Goal: Task Accomplishment & Management: Use online tool/utility

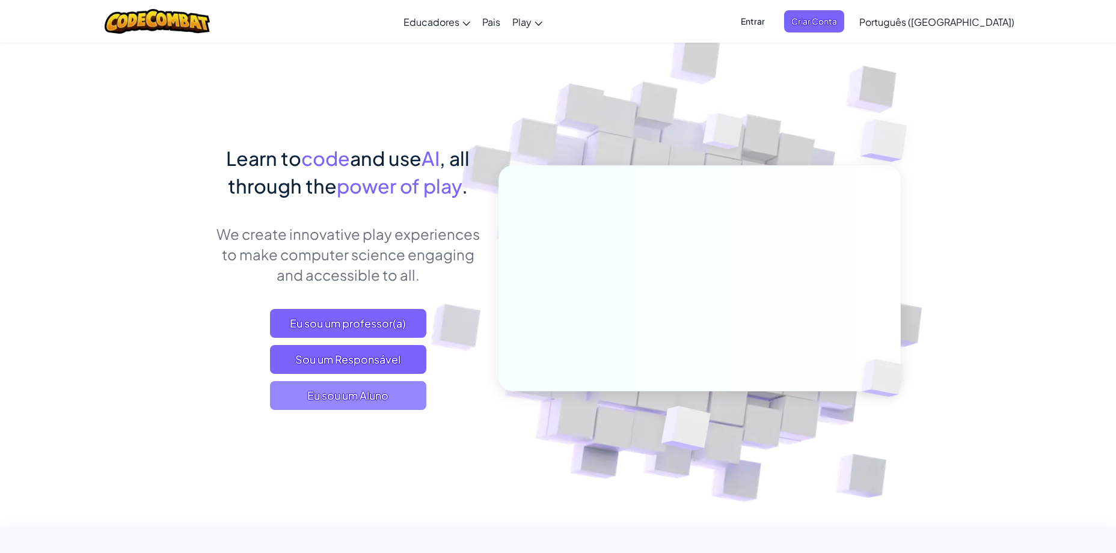
click at [377, 401] on span "Eu sou um Aluno" at bounding box center [348, 395] width 156 height 29
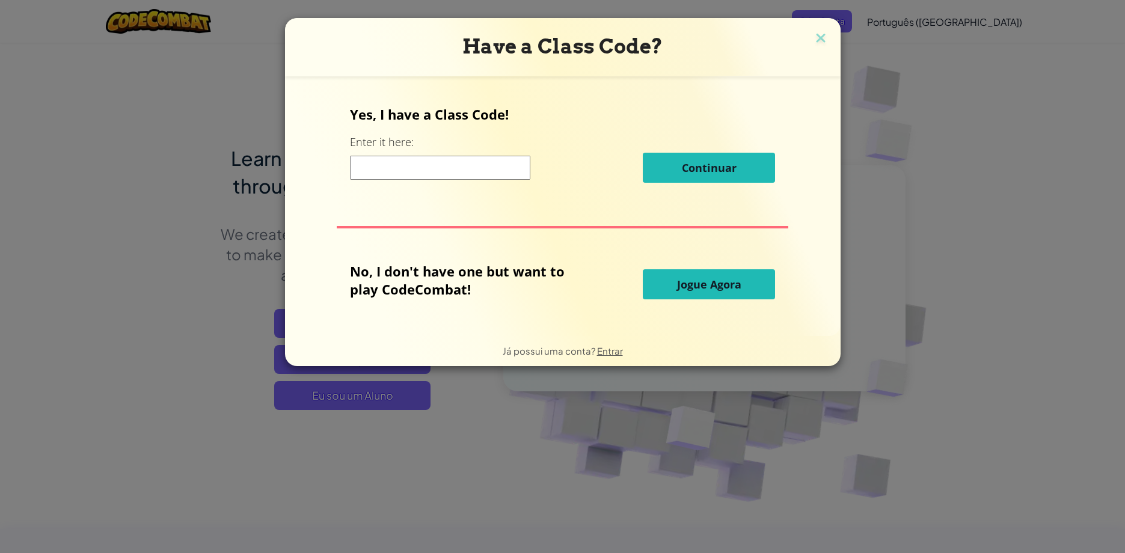
click at [406, 179] on input at bounding box center [440, 168] width 180 height 24
click at [477, 165] on input at bounding box center [440, 168] width 180 height 24
click at [719, 295] on button "Jogue Agora" at bounding box center [709, 284] width 132 height 30
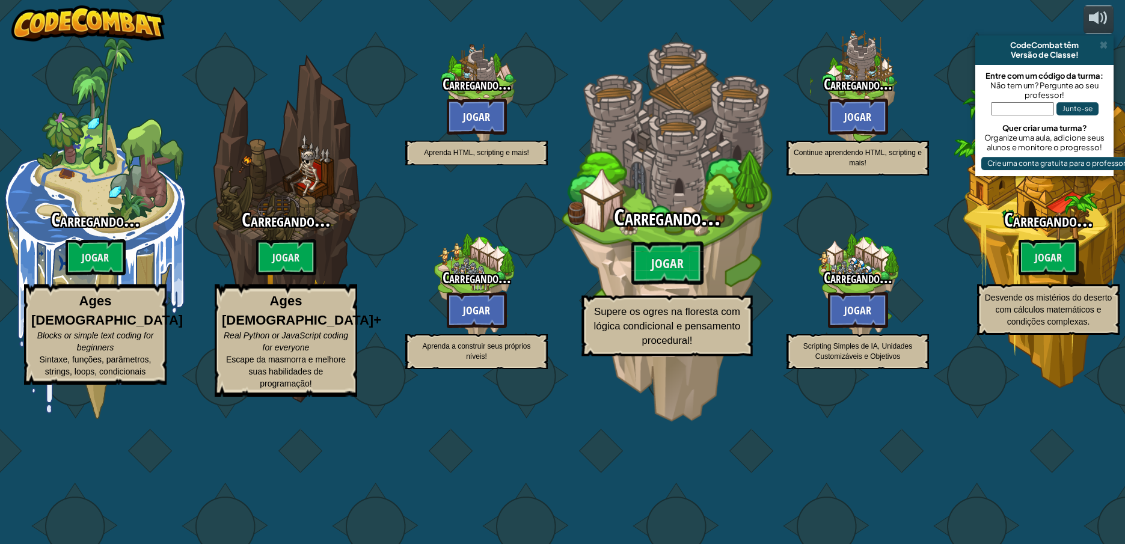
select select "pt-BR"
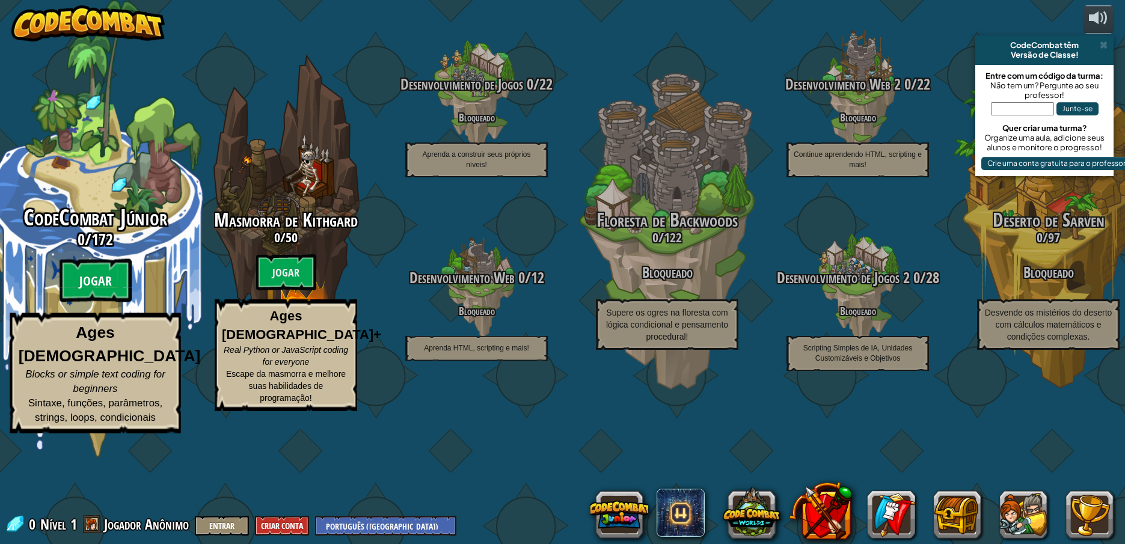
click at [94, 302] on btn "Jogar" at bounding box center [96, 280] width 72 height 43
select select "pt-BR"
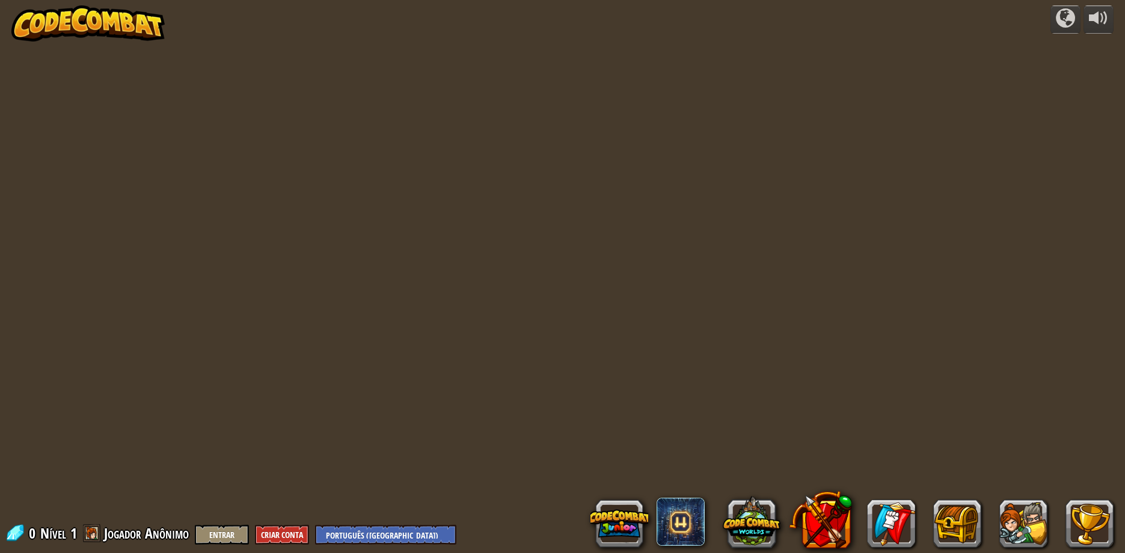
select select "pt-BR"
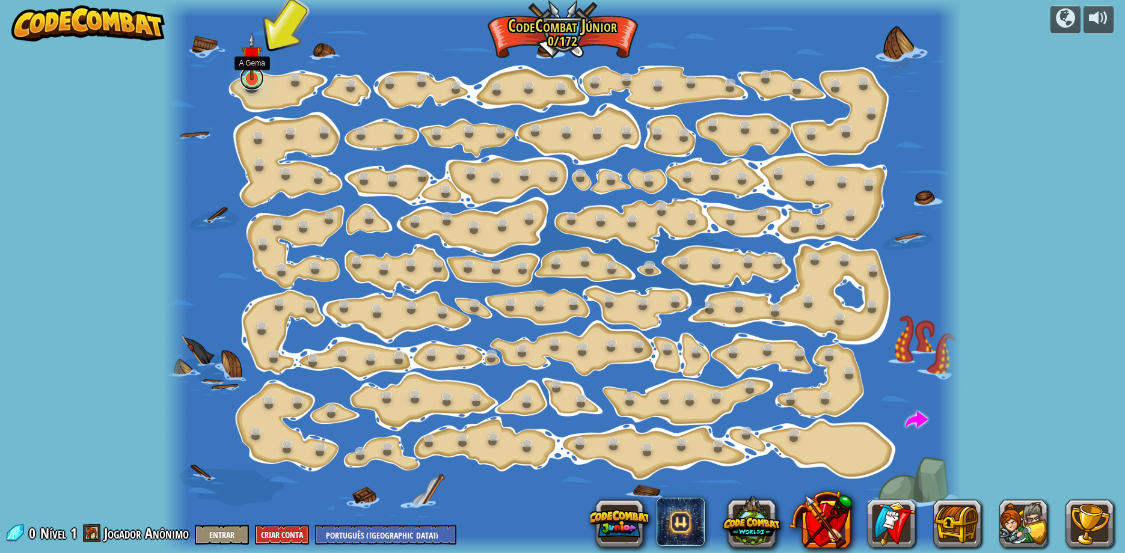
click at [248, 82] on link at bounding box center [252, 78] width 24 height 24
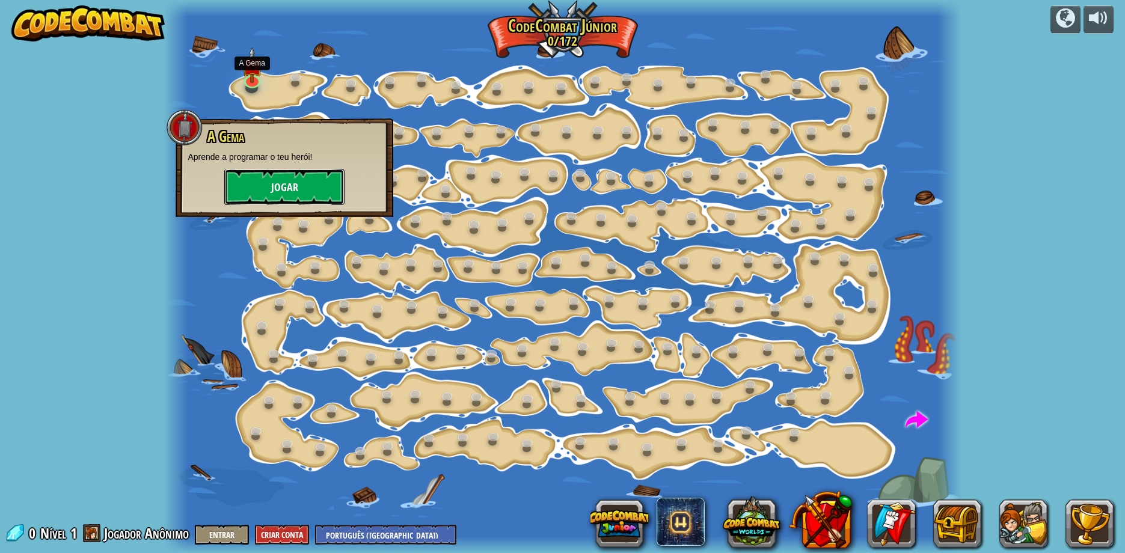
click at [267, 192] on button "Jogar" at bounding box center [284, 187] width 120 height 36
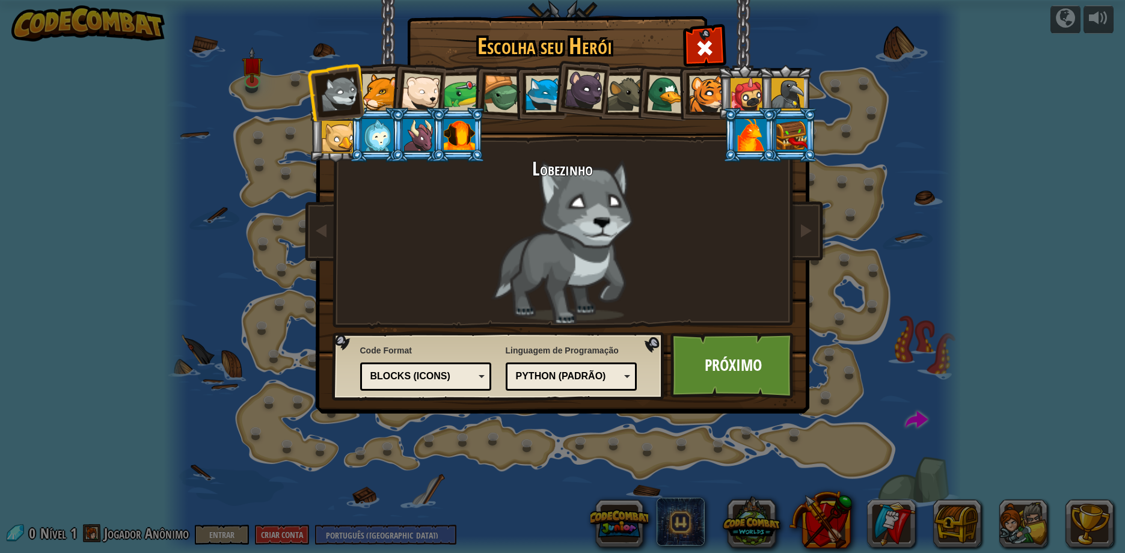
click at [572, 102] on div at bounding box center [584, 90] width 40 height 40
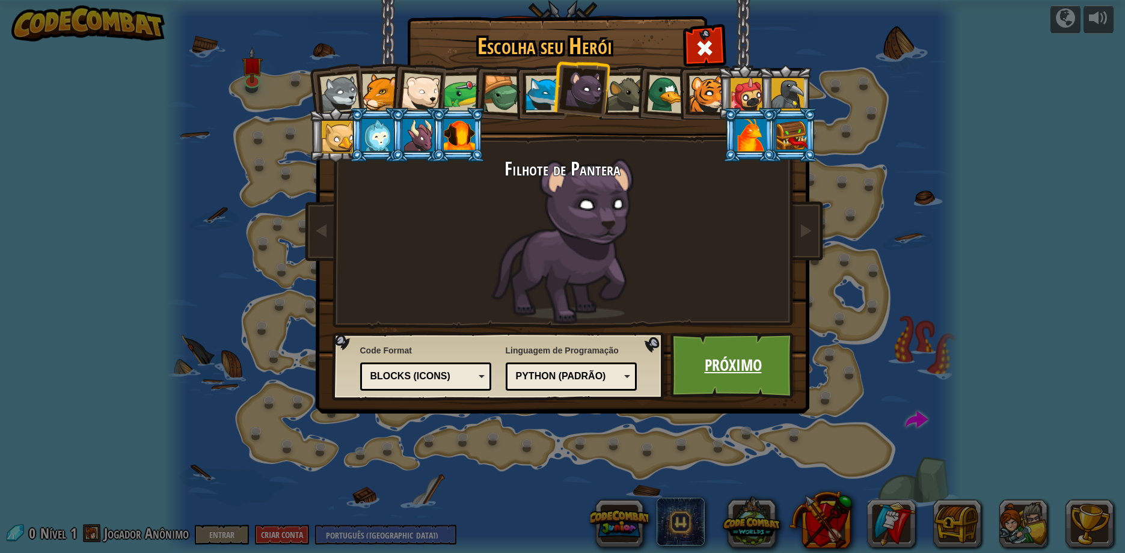
click at [739, 370] on link "Próximo" at bounding box center [733, 365] width 126 height 66
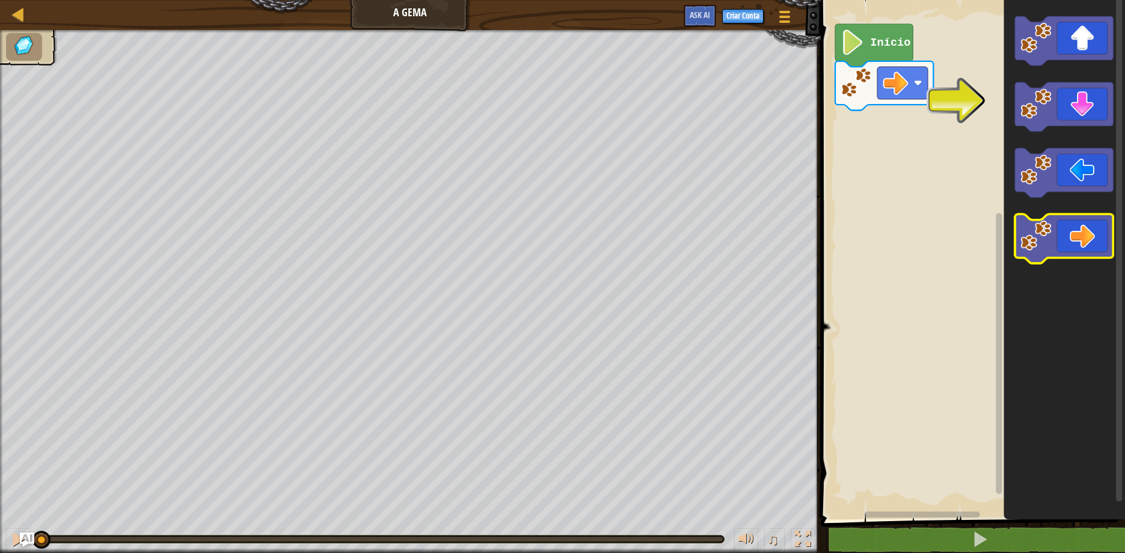
click at [1076, 238] on icon "Espaço de trabalho do Blockly" at bounding box center [1064, 238] width 98 height 49
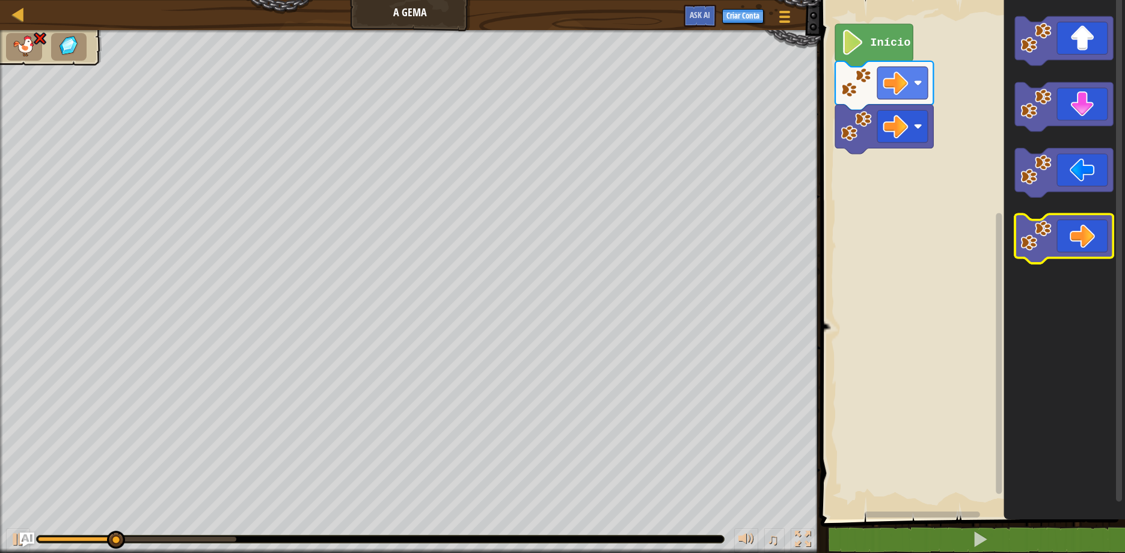
click at [1076, 238] on icon "Espaço de trabalho do Blockly" at bounding box center [1064, 238] width 98 height 49
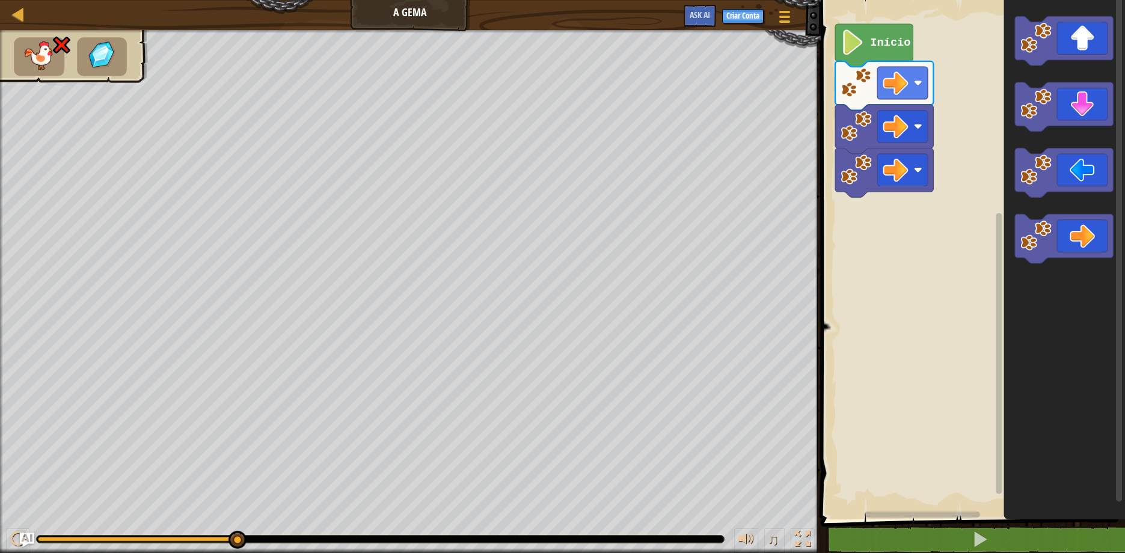
click at [855, 43] on image "Espaço de trabalho do Blockly" at bounding box center [852, 41] width 24 height 25
click at [858, 50] on image "Espaço de trabalho do Blockly" at bounding box center [852, 41] width 24 height 25
click at [917, 96] on rect "Espaço de trabalho do Blockly" at bounding box center [902, 83] width 50 height 32
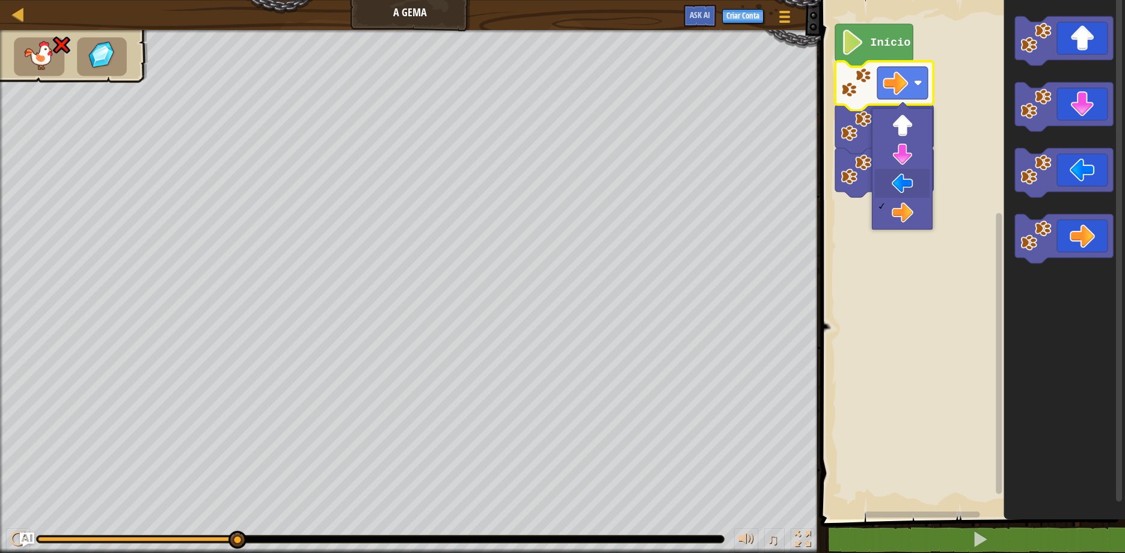
drag, startPoint x: 913, startPoint y: 169, endPoint x: 897, endPoint y: 163, distance: 16.5
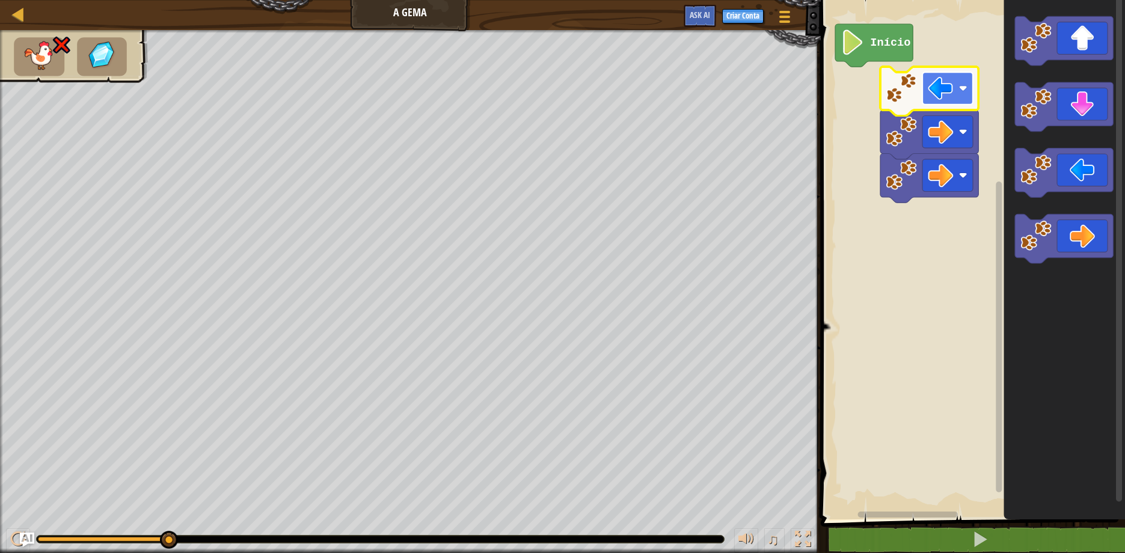
click at [965, 88] on image "Espaço de trabalho do Blockly" at bounding box center [963, 88] width 8 height 8
click at [914, 272] on rect "Espaço de trabalho do Blockly" at bounding box center [971, 256] width 308 height 525
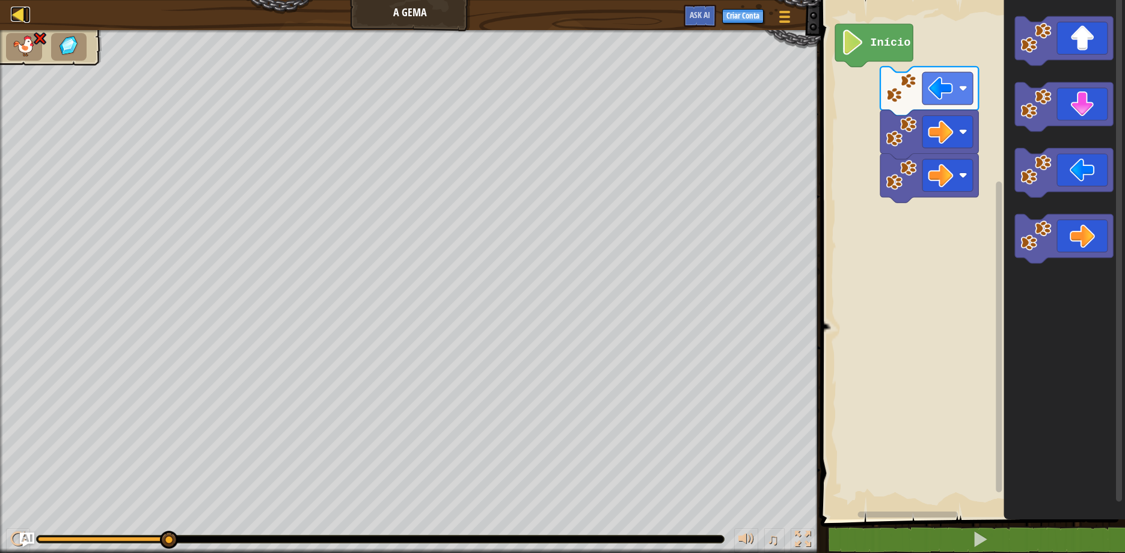
click at [15, 16] on div at bounding box center [18, 14] width 15 height 15
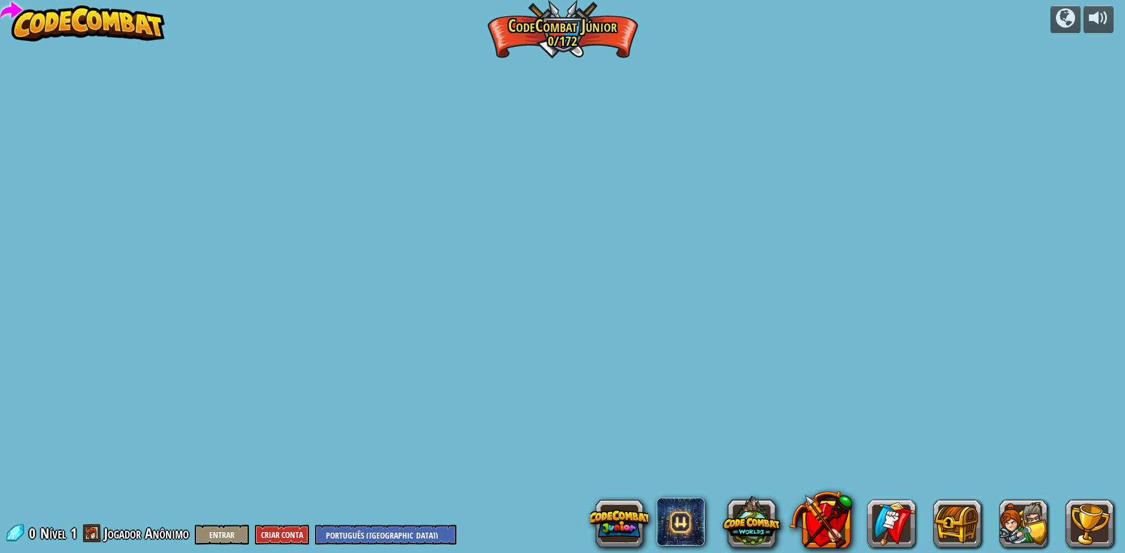
select select "pt-BR"
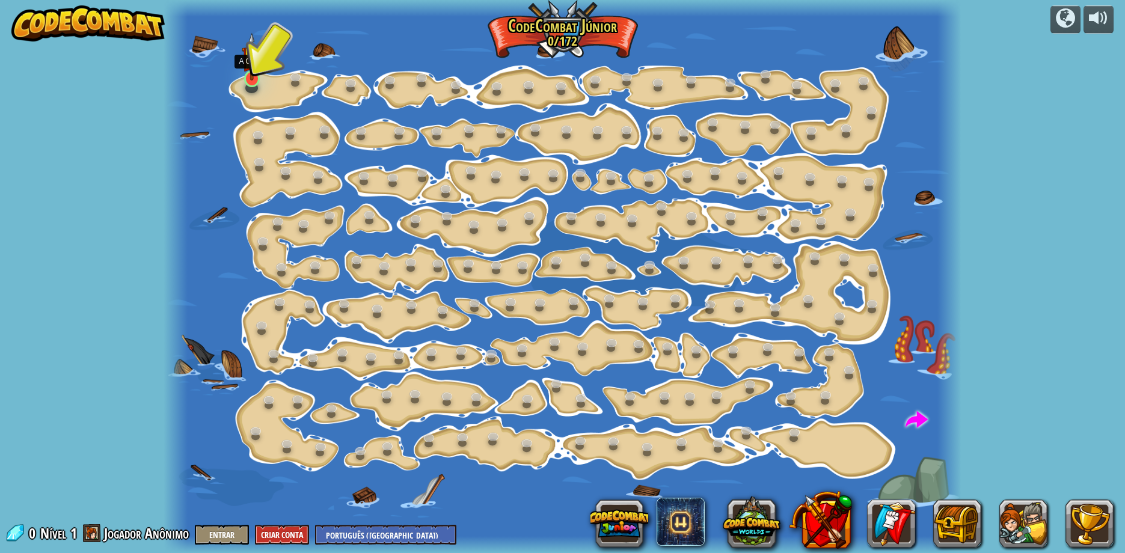
click at [247, 87] on div "Mudança de [PERSON_NAME] (Bloqueado) Altera os argumentos de step. Vai Intelige…" at bounding box center [561, 276] width 797 height 553
click at [256, 85] on link at bounding box center [252, 78] width 24 height 24
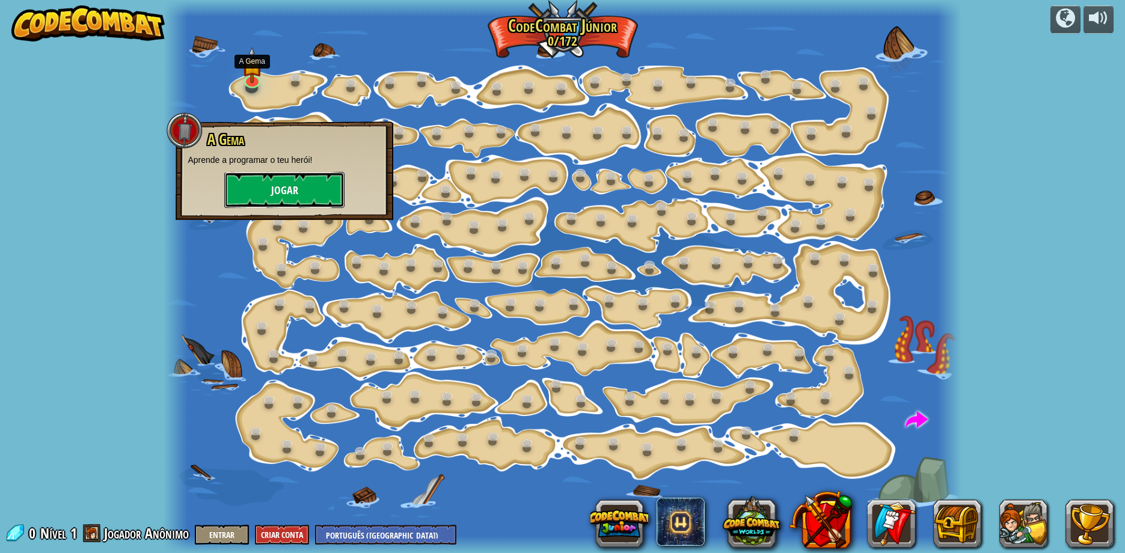
click at [272, 194] on button "Jogar" at bounding box center [284, 190] width 120 height 36
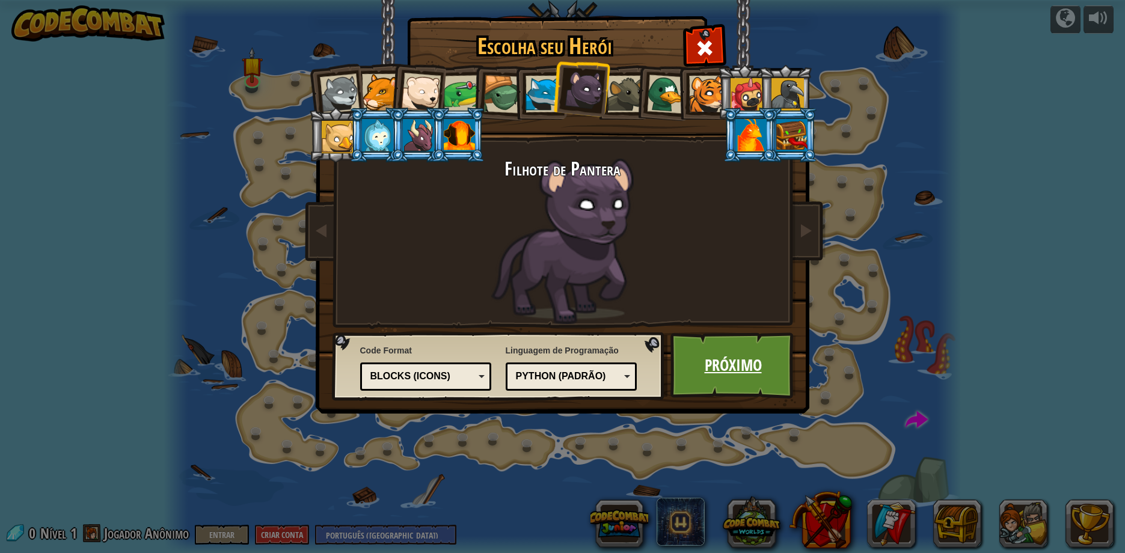
click at [712, 371] on link "Próximo" at bounding box center [733, 365] width 126 height 66
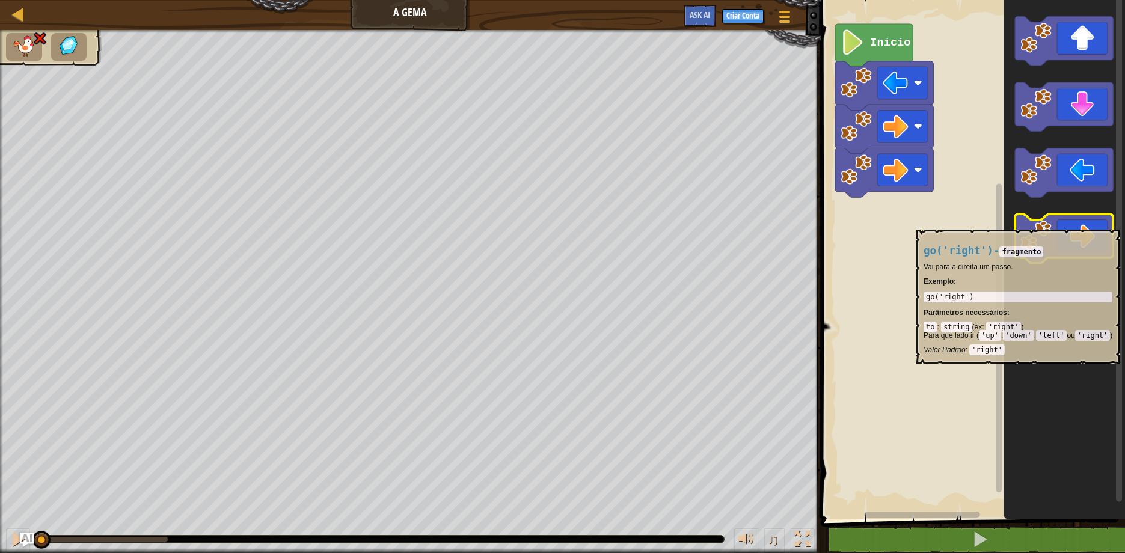
click at [1088, 221] on icon "Espaço de trabalho do Blockly" at bounding box center [1064, 238] width 98 height 49
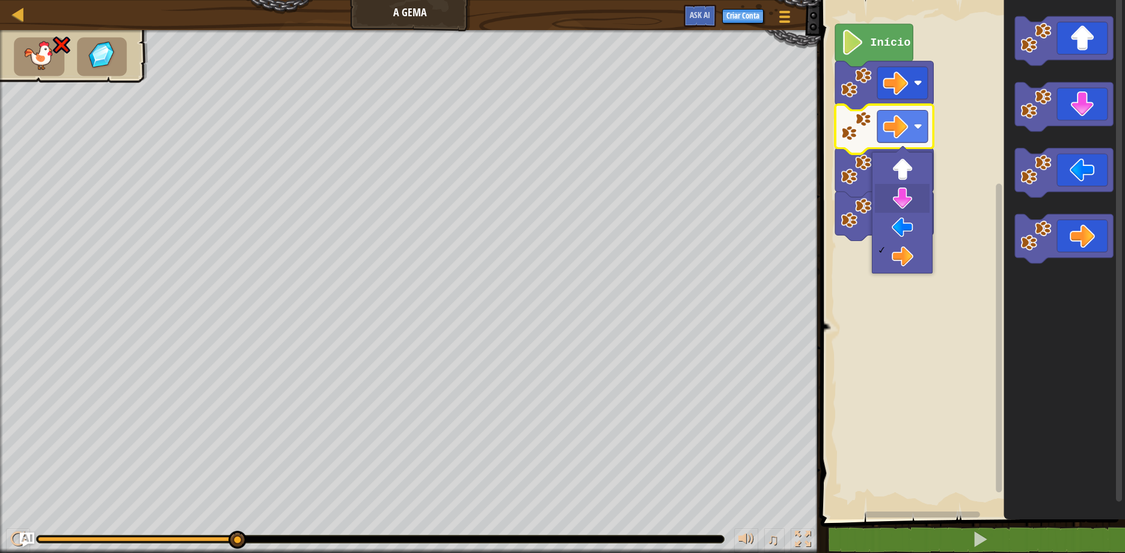
click at [902, 205] on image "Espaço de trabalho do Blockly" at bounding box center [894, 213] width 25 height 25
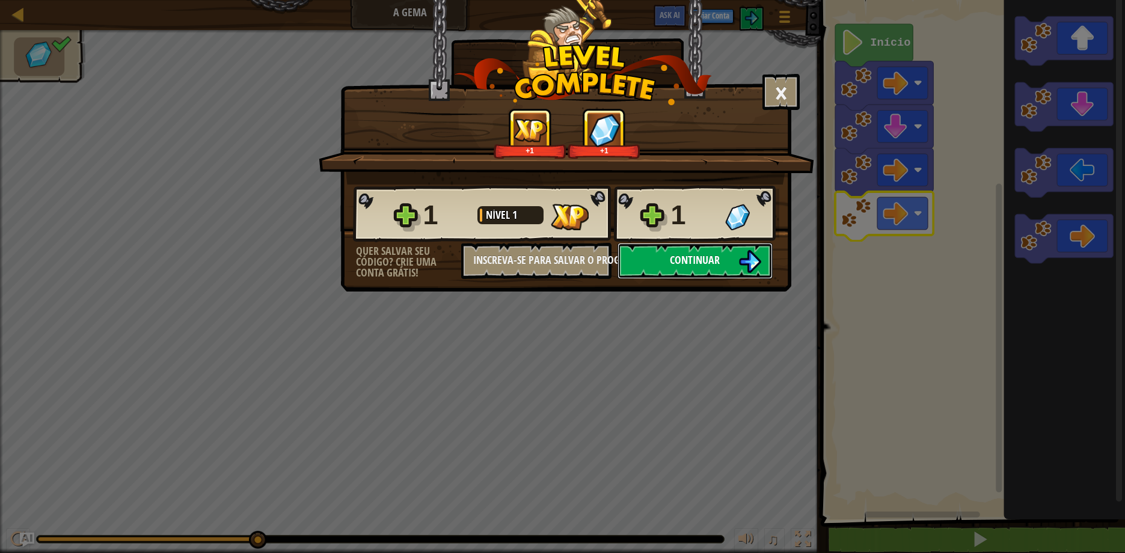
click at [646, 257] on button "Continuar" at bounding box center [694, 261] width 155 height 36
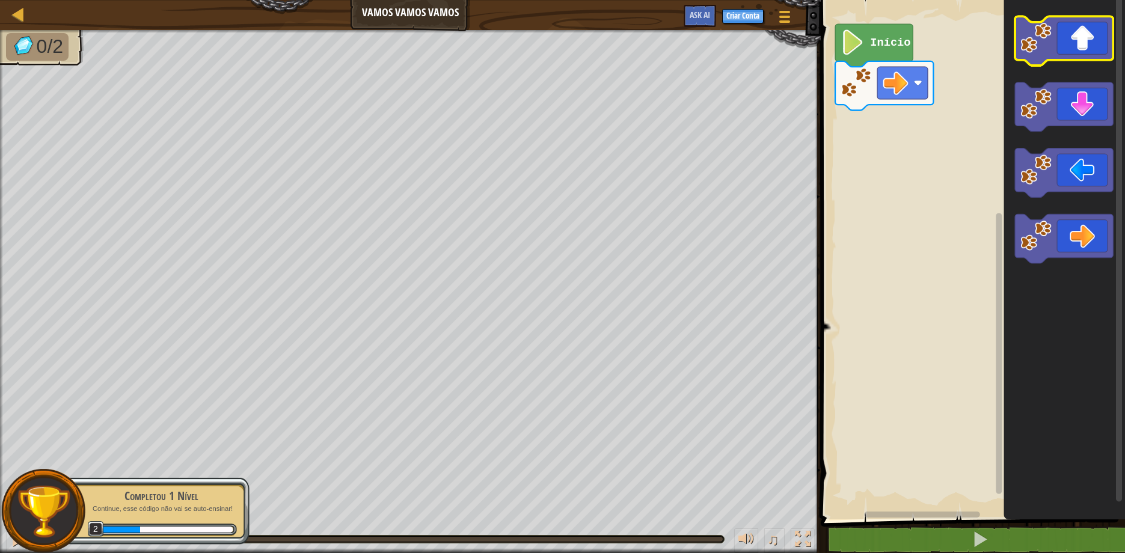
click at [1095, 47] on icon "Espaço de trabalho do Blockly" at bounding box center [1064, 40] width 98 height 49
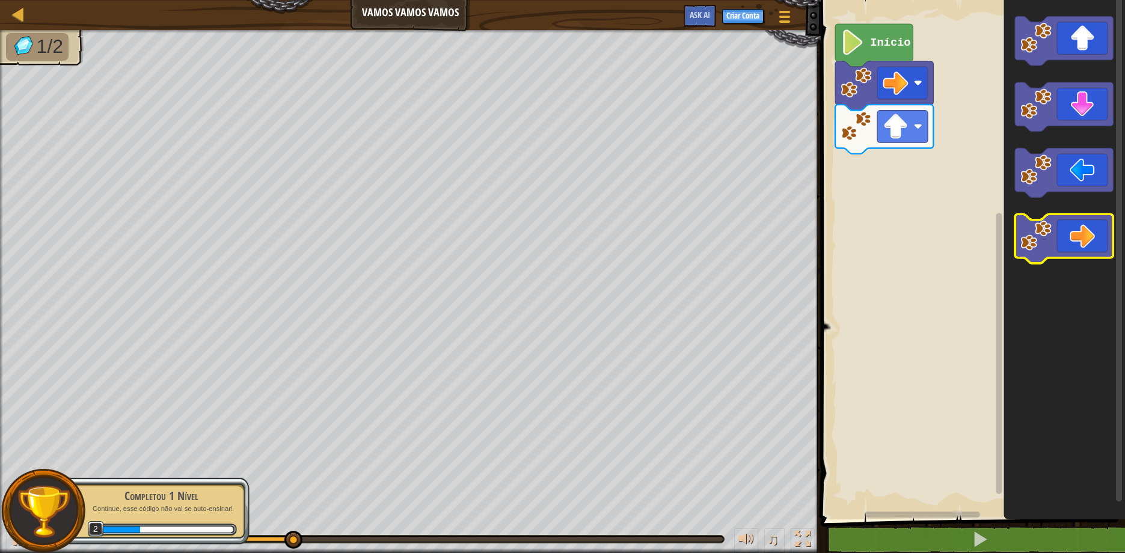
click at [1075, 244] on icon "Espaço de trabalho do Blockly" at bounding box center [1064, 238] width 98 height 49
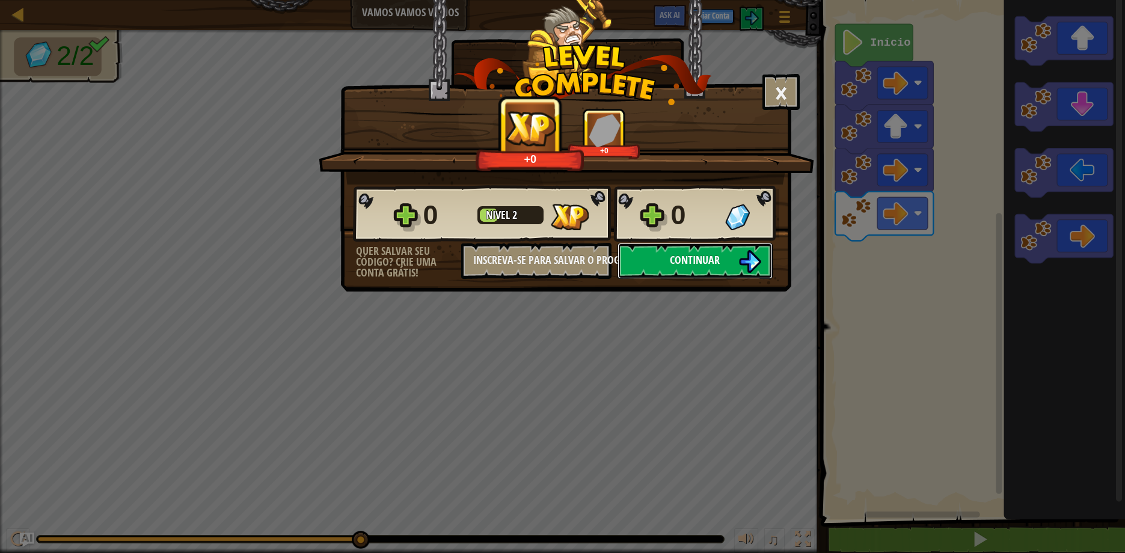
click at [705, 257] on span "Continuar" at bounding box center [695, 259] width 50 height 15
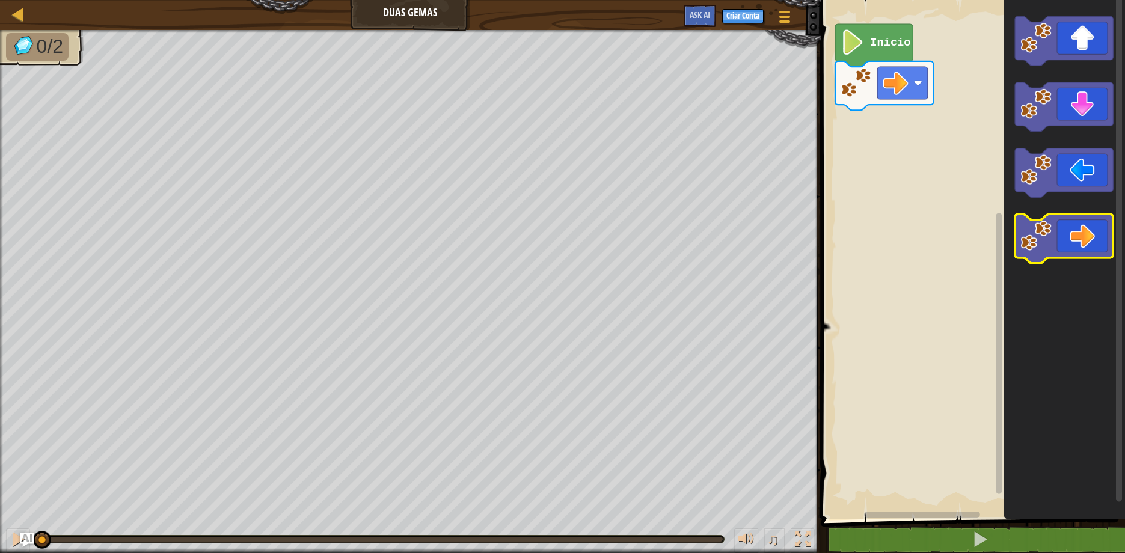
click at [1073, 239] on icon "Espaço de trabalho do Blockly" at bounding box center [1064, 238] width 98 height 49
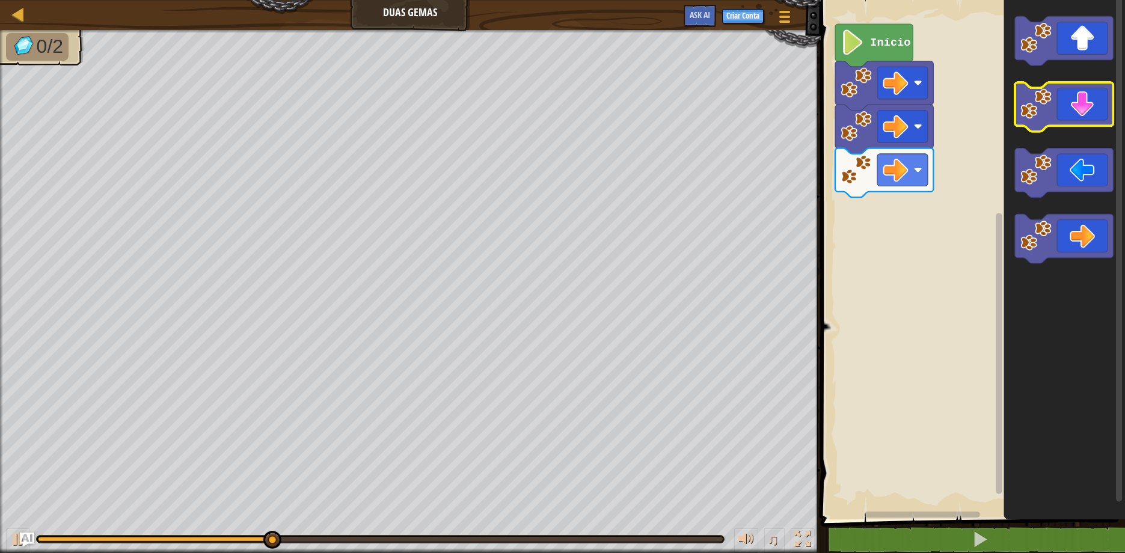
click at [1072, 123] on icon "Espaço de trabalho do Blockly" at bounding box center [1064, 106] width 98 height 49
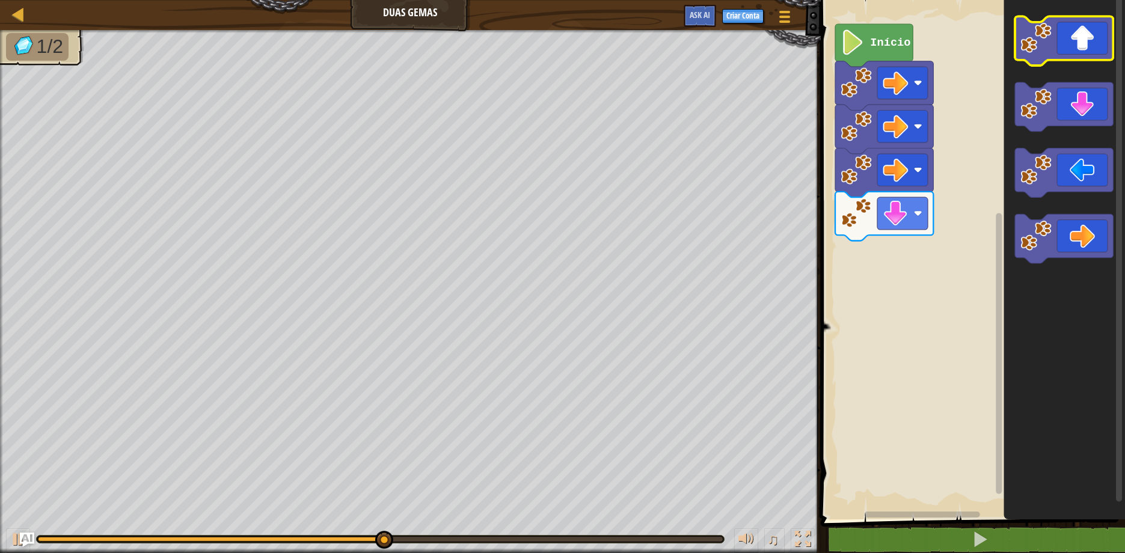
click at [1075, 50] on icon "Espaço de trabalho do Blockly" at bounding box center [1064, 40] width 98 height 49
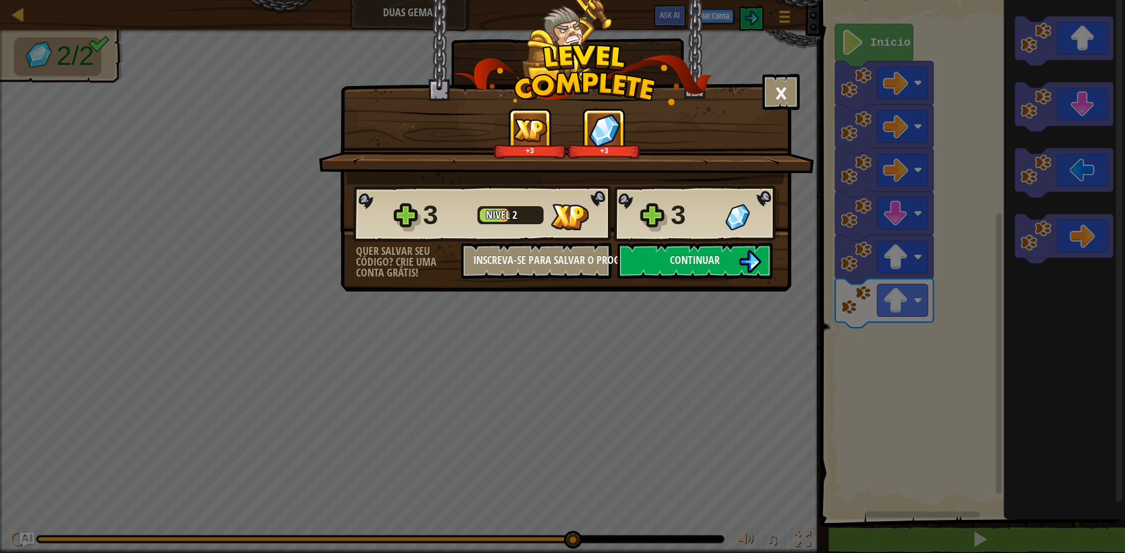
click at [641, 279] on div "× Este nível foi divertido? +3 +3 Reticulating Splines... 3 Nível 2 3 Quer salv…" at bounding box center [565, 146] width 451 height 292
click at [646, 265] on button "Continuar" at bounding box center [694, 261] width 155 height 36
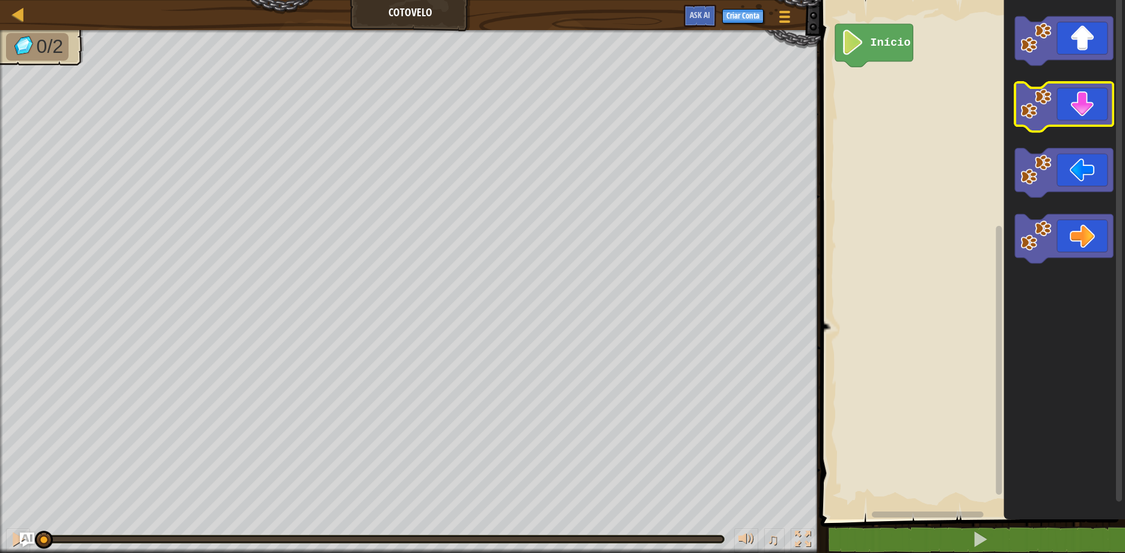
click at [1079, 114] on icon "Espaço de trabalho do Blockly" at bounding box center [1064, 106] width 98 height 49
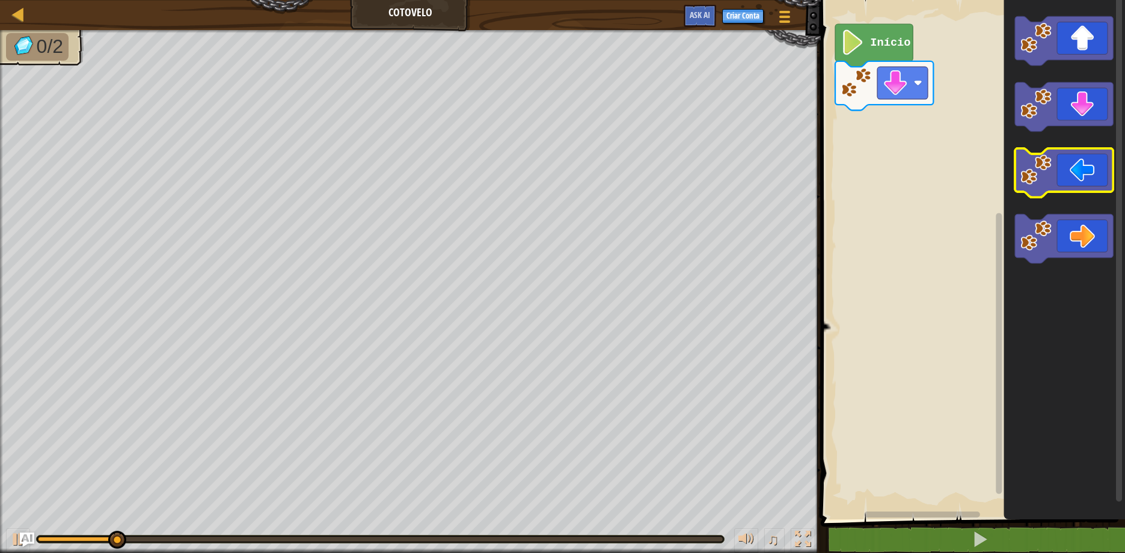
click at [1075, 176] on icon "Espaço de trabalho do Blockly" at bounding box center [1064, 172] width 98 height 49
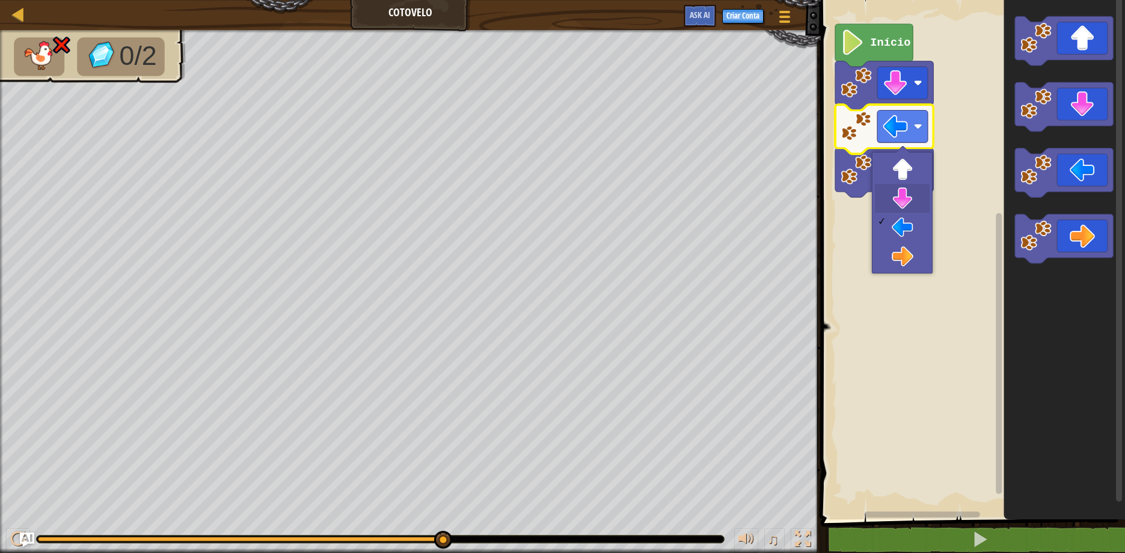
drag, startPoint x: 885, startPoint y: 197, endPoint x: 938, endPoint y: 191, distance: 52.6
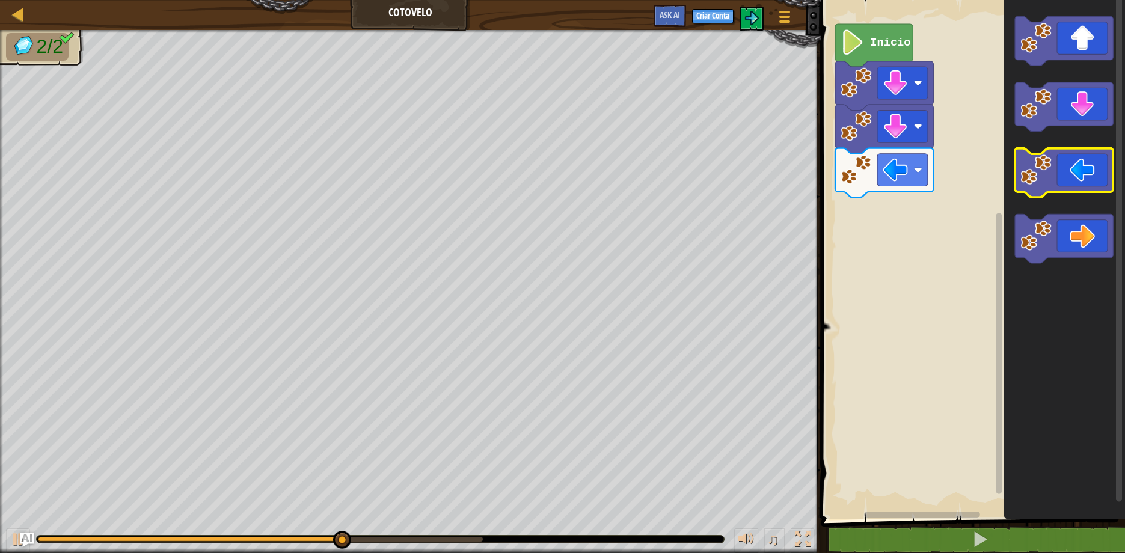
click at [1068, 170] on icon "Espaço de trabalho do Blockly" at bounding box center [1064, 172] width 98 height 49
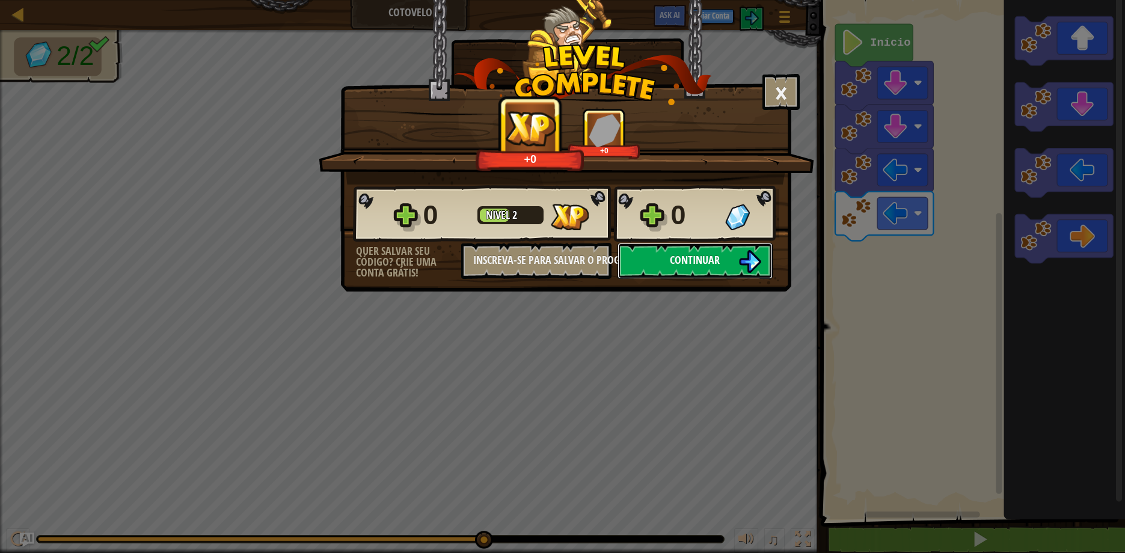
click at [642, 258] on button "Continuar" at bounding box center [694, 261] width 155 height 36
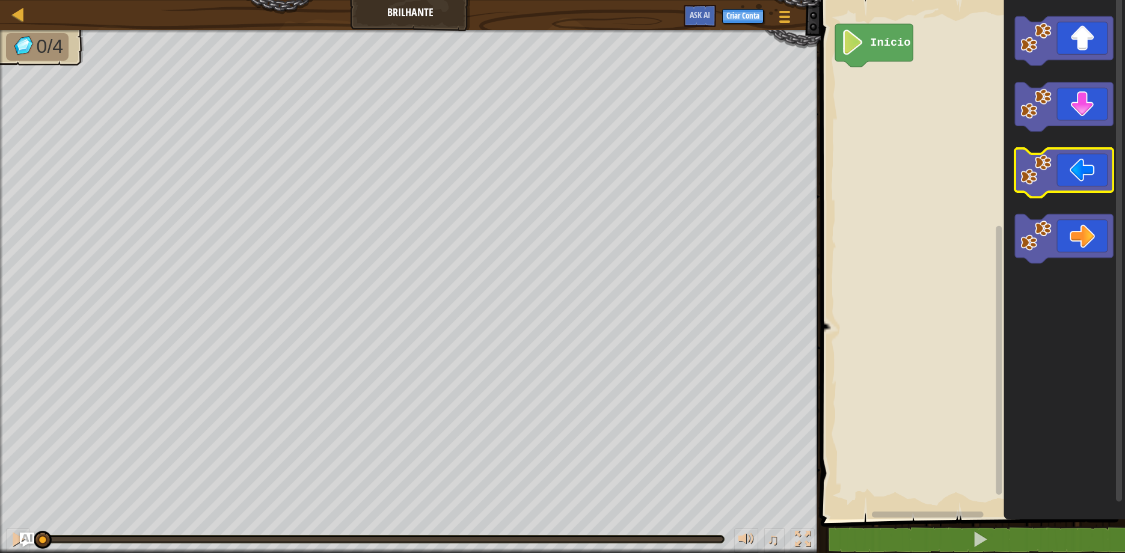
click at [1055, 162] on icon "Espaço de trabalho do Blockly" at bounding box center [1064, 172] width 98 height 49
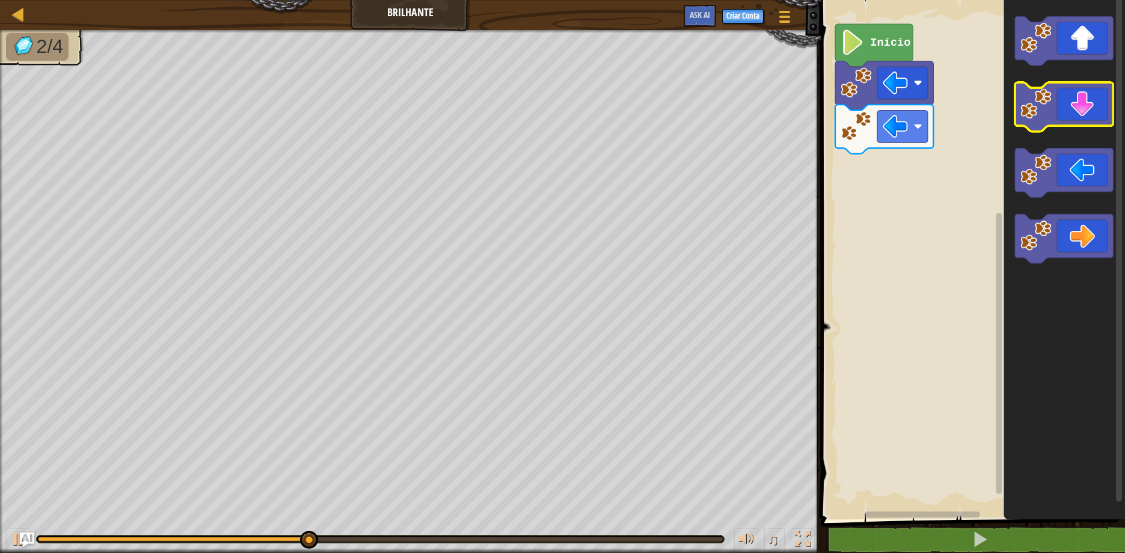
click at [1073, 126] on g "Espaço de trabalho do Blockly" at bounding box center [1064, 139] width 98 height 247
click at [1090, 106] on icon "Espaço de trabalho do Blockly" at bounding box center [1064, 106] width 98 height 49
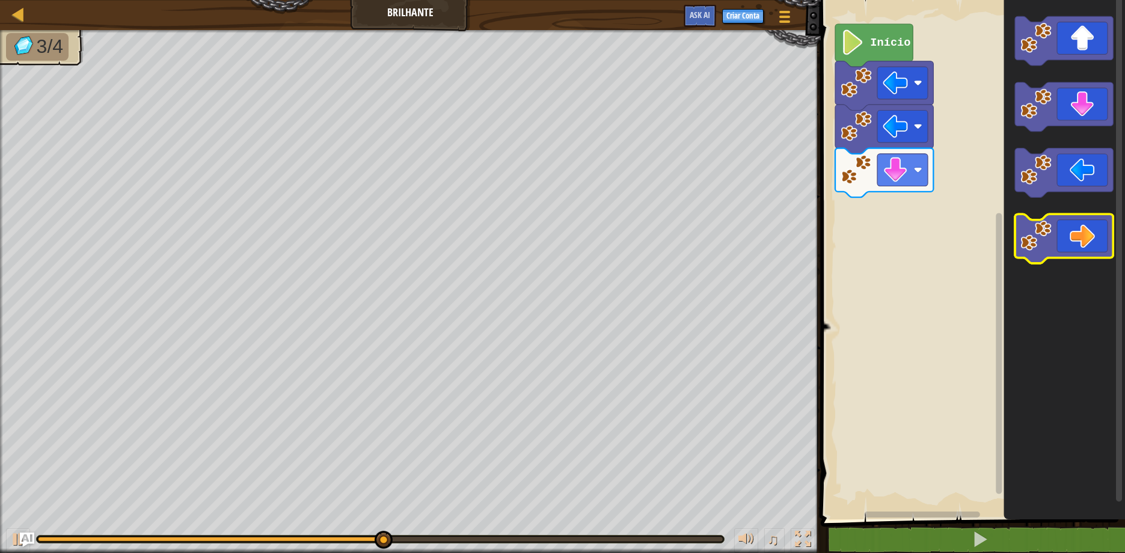
click at [1082, 248] on icon "Espaço de trabalho do Blockly" at bounding box center [1064, 238] width 98 height 49
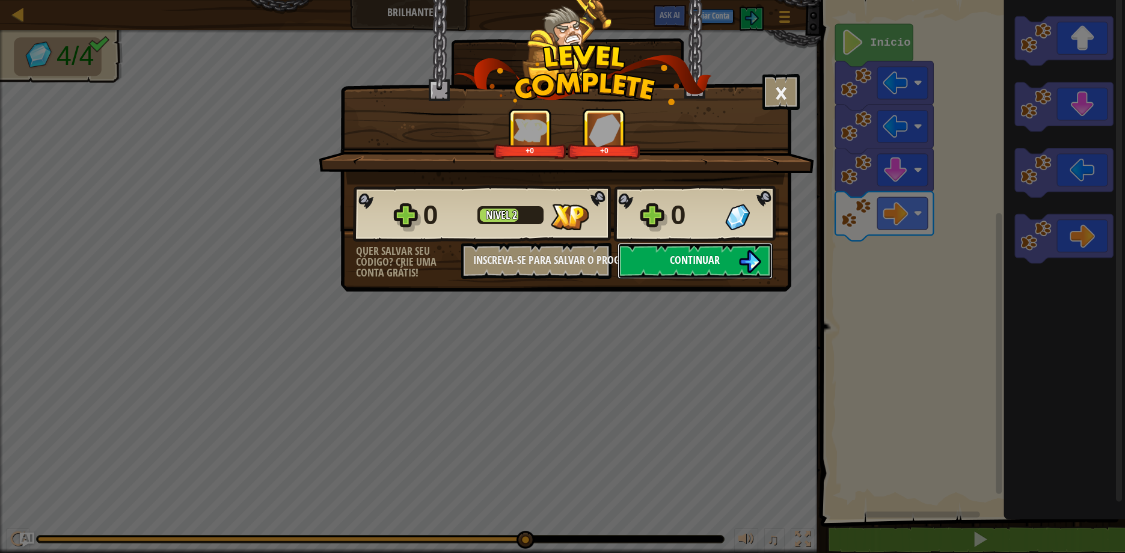
click at [670, 265] on span "Continuar" at bounding box center [695, 259] width 50 height 15
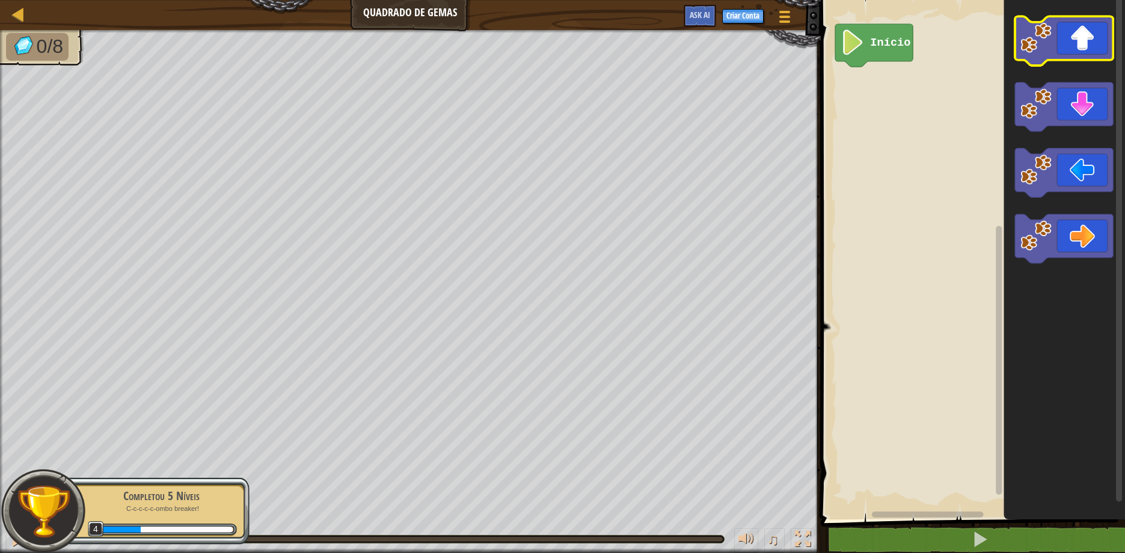
click at [1079, 37] on icon "Espaço de trabalho do Blockly" at bounding box center [1064, 40] width 98 height 49
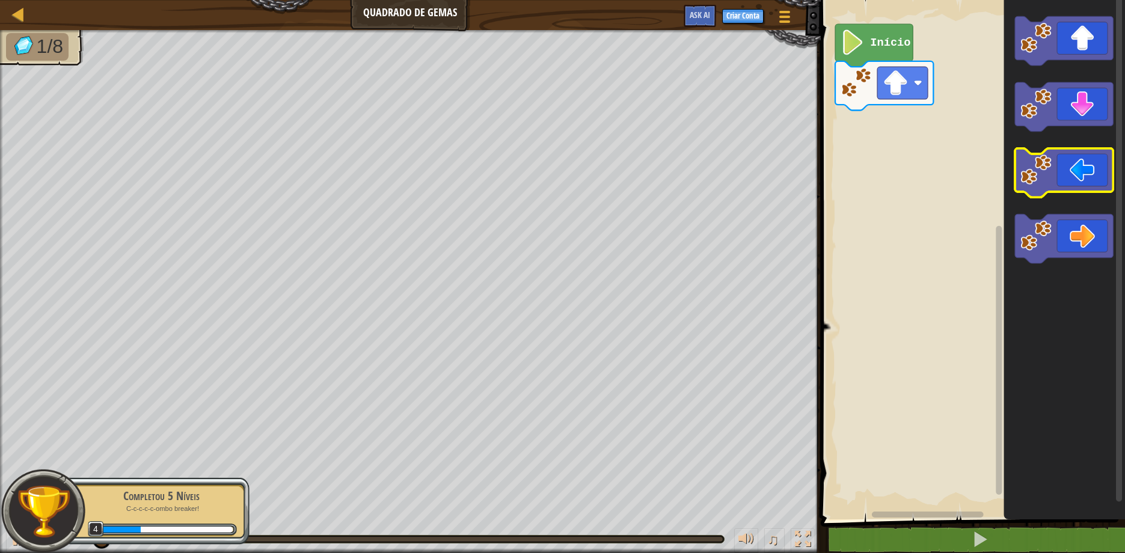
click at [1076, 173] on icon "Espaço de trabalho do Blockly" at bounding box center [1064, 172] width 98 height 49
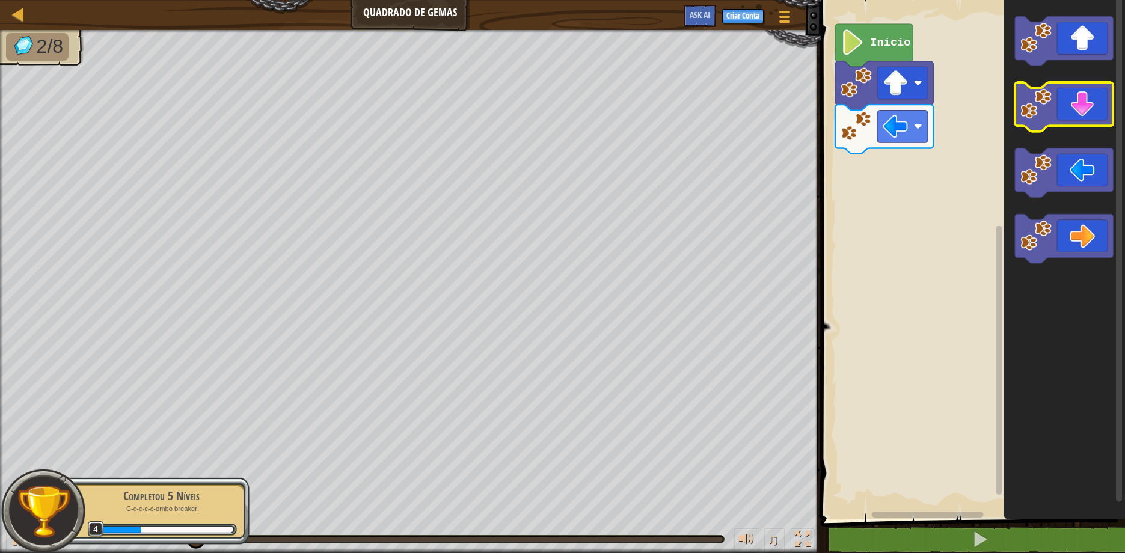
click at [1066, 98] on icon "Espaço de trabalho do Blockly" at bounding box center [1064, 106] width 98 height 49
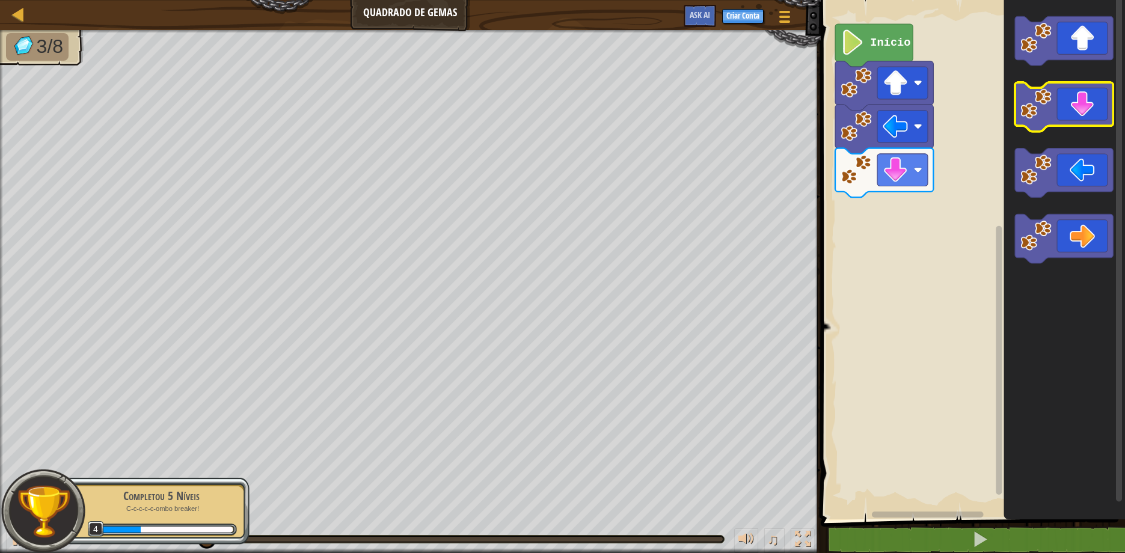
click at [1063, 109] on icon "Espaço de trabalho do Blockly" at bounding box center [1064, 106] width 98 height 49
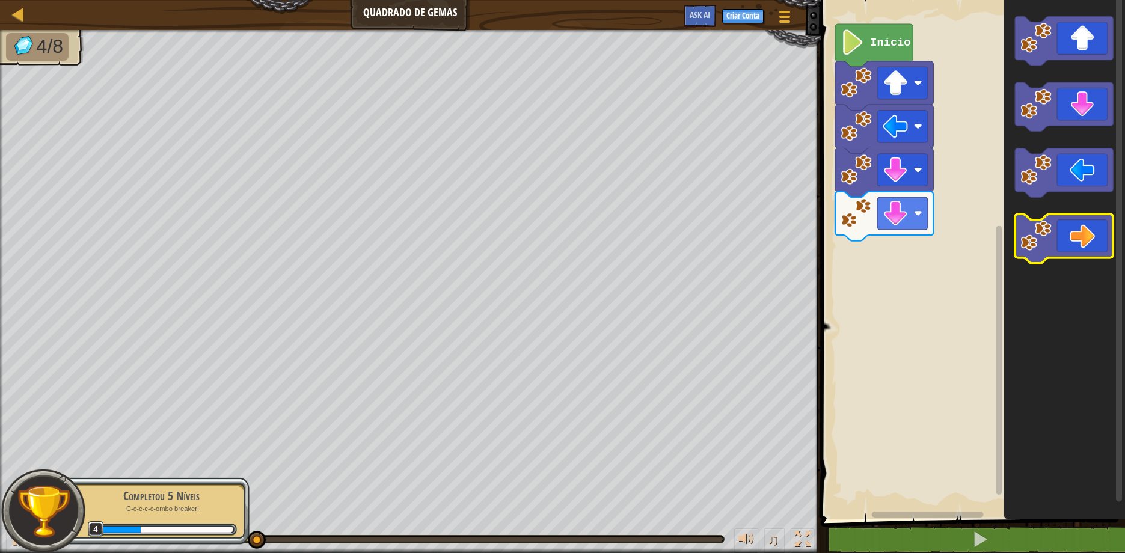
click at [1086, 231] on icon "Espaço de trabalho do Blockly" at bounding box center [1064, 238] width 98 height 49
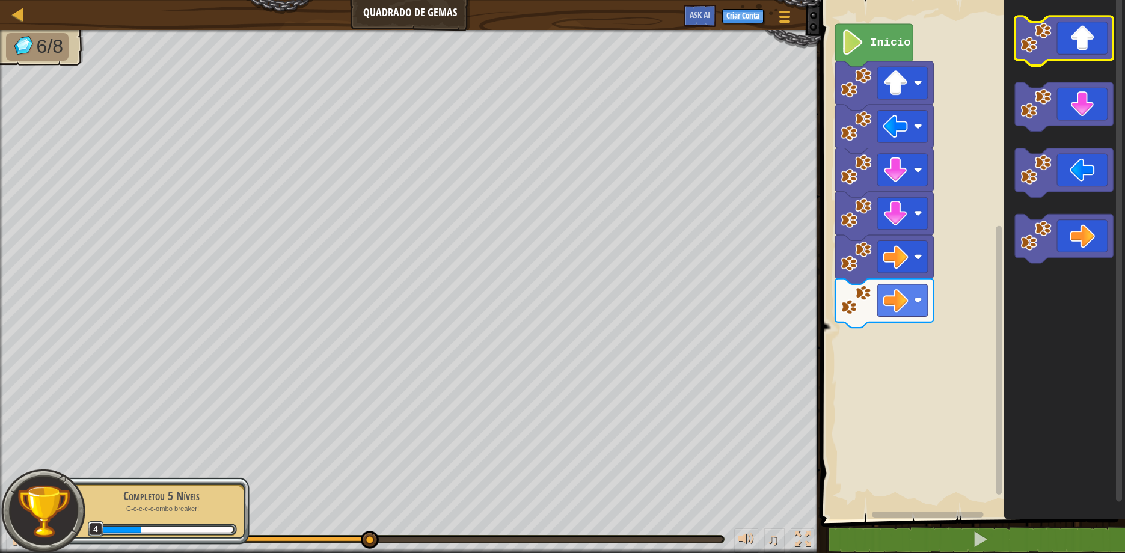
click at [1061, 56] on icon "Espaço de trabalho do Blockly" at bounding box center [1064, 40] width 98 height 49
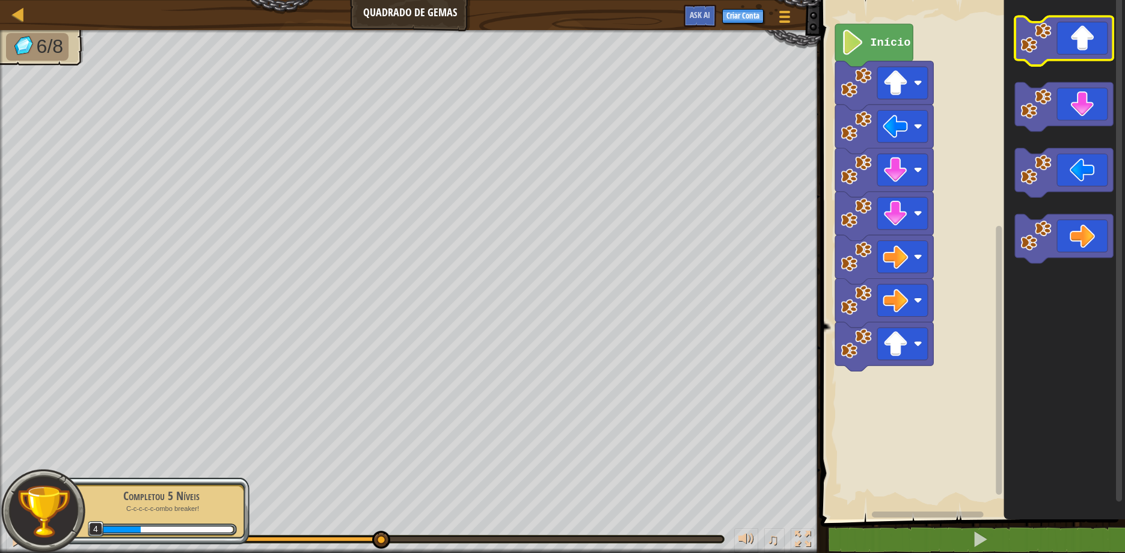
click at [1061, 56] on icon "Espaço de trabalho do Blockly" at bounding box center [1064, 40] width 98 height 49
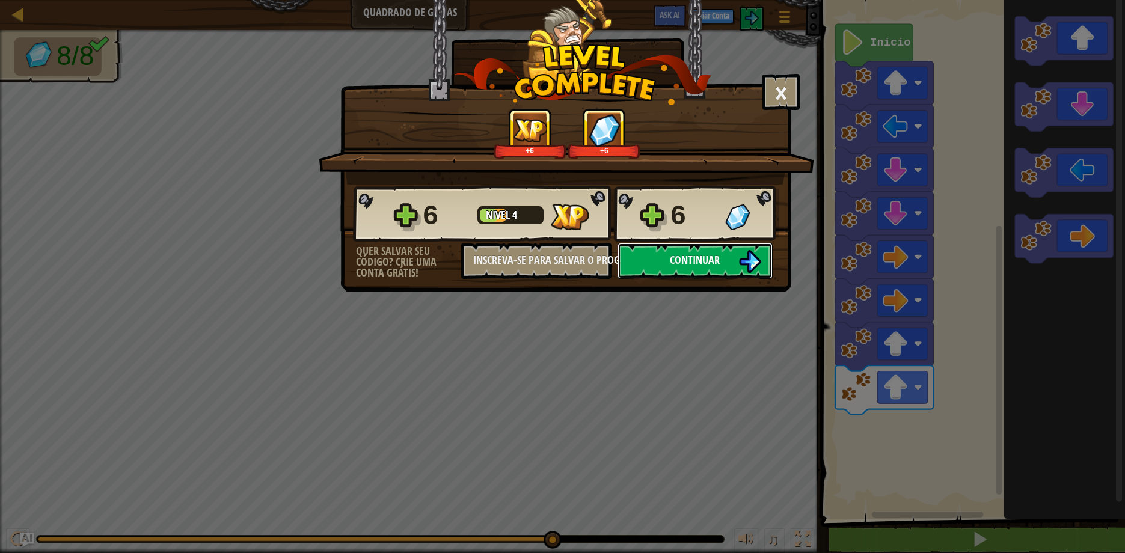
click at [670, 266] on span "Continuar" at bounding box center [695, 259] width 50 height 15
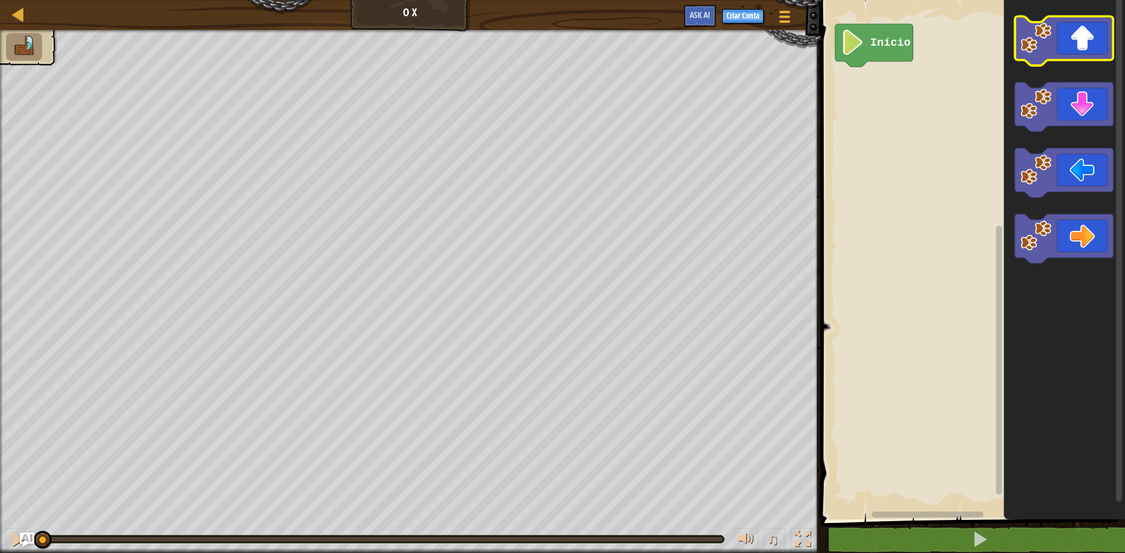
click at [1094, 34] on icon "Espaço de trabalho do Blockly" at bounding box center [1064, 40] width 98 height 49
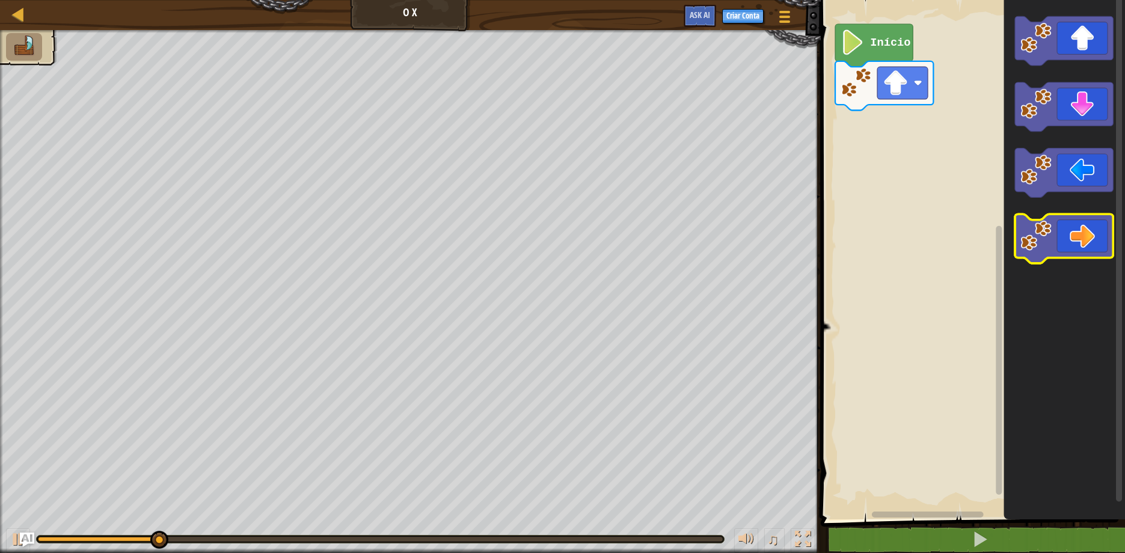
click at [1083, 245] on icon "Espaço de trabalho do Blockly" at bounding box center [1064, 238] width 98 height 49
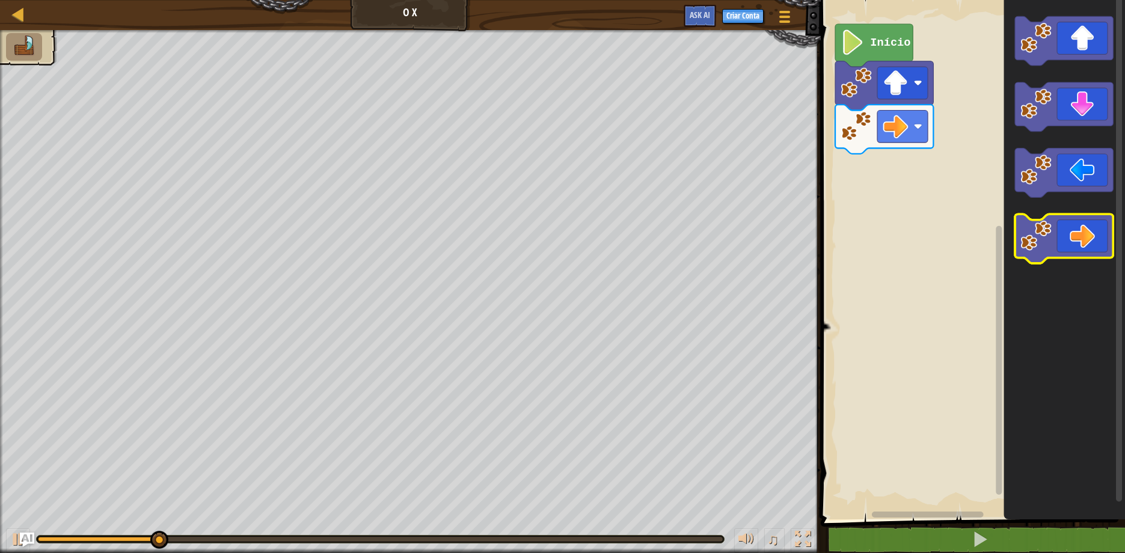
click at [1082, 245] on icon "Espaço de trabalho do Blockly" at bounding box center [1064, 238] width 98 height 49
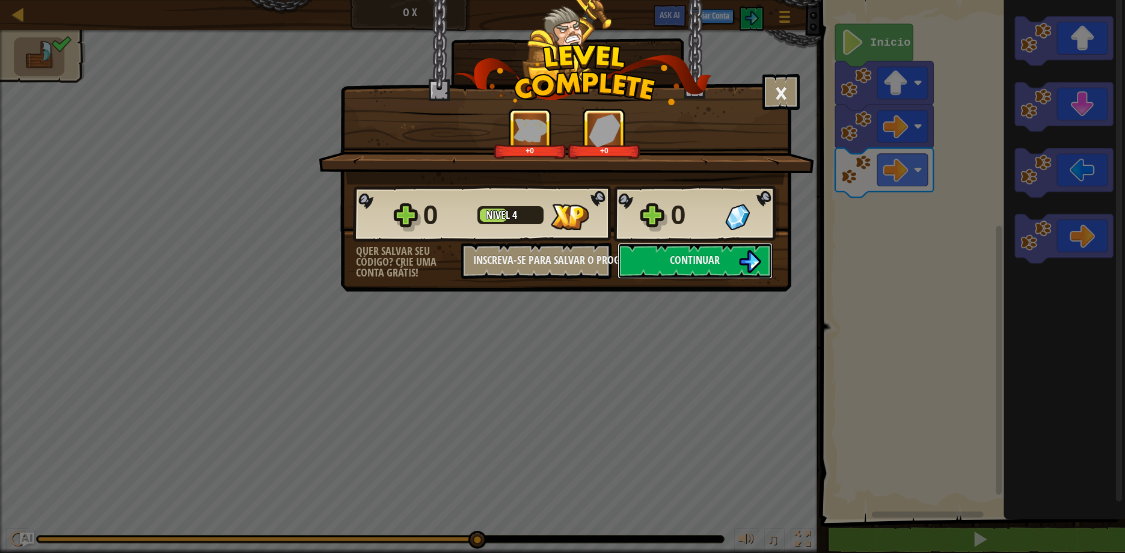
drag, startPoint x: 686, startPoint y: 271, endPoint x: 692, endPoint y: 286, distance: 16.4
click at [692, 286] on div "× Este nível foi divertido? +0 +0 Reticulating Splines... 0 Nível 4 0 Quer salv…" at bounding box center [565, 146] width 451 height 292
click at [681, 257] on span "Continuar" at bounding box center [695, 259] width 50 height 15
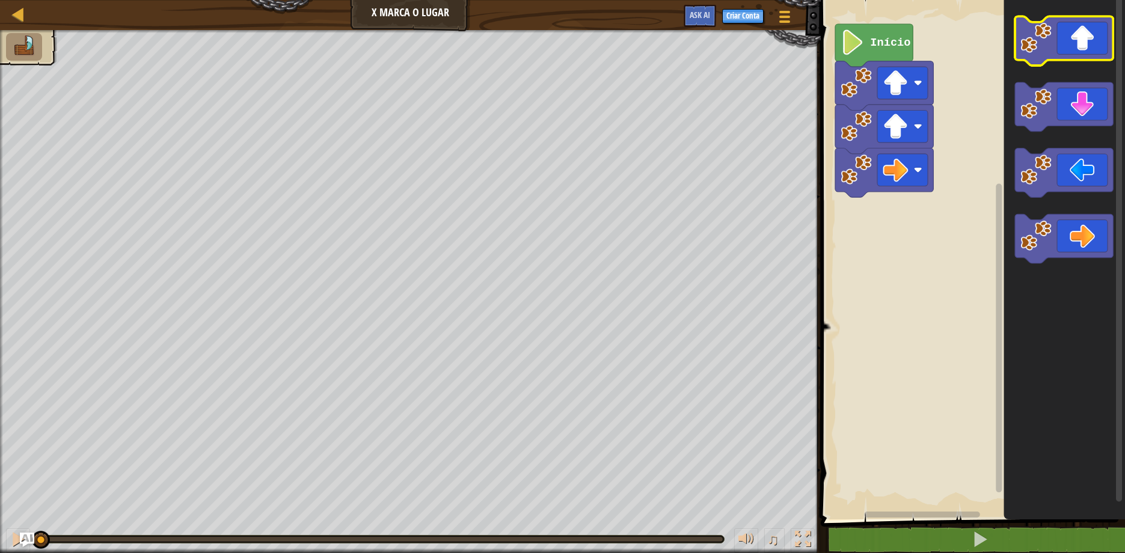
click at [1082, 44] on icon "Espaço de trabalho do Blockly" at bounding box center [1064, 40] width 98 height 49
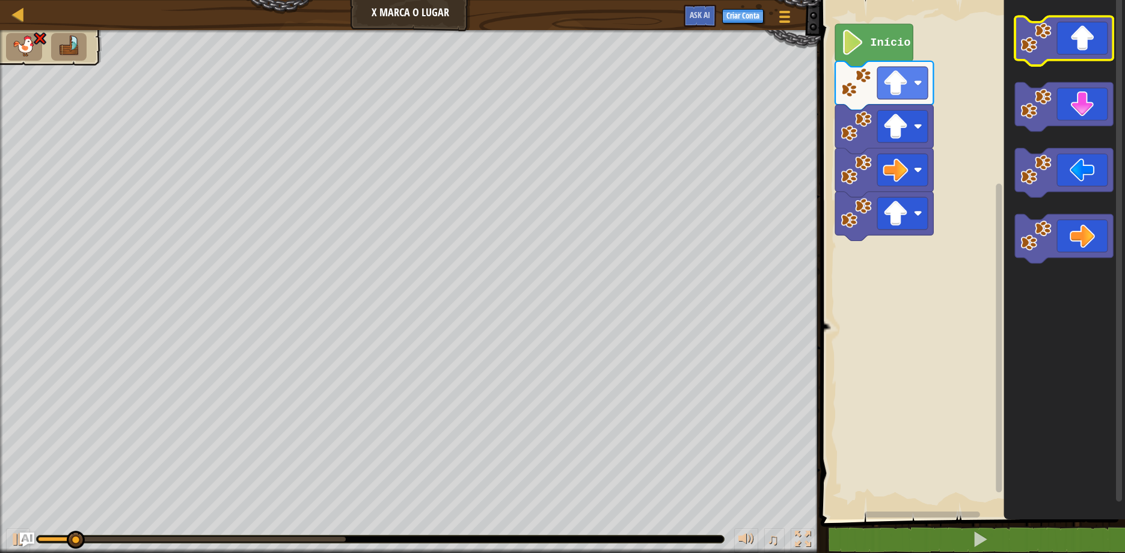
click at [1082, 44] on icon "Espaço de trabalho do Blockly" at bounding box center [1064, 40] width 98 height 49
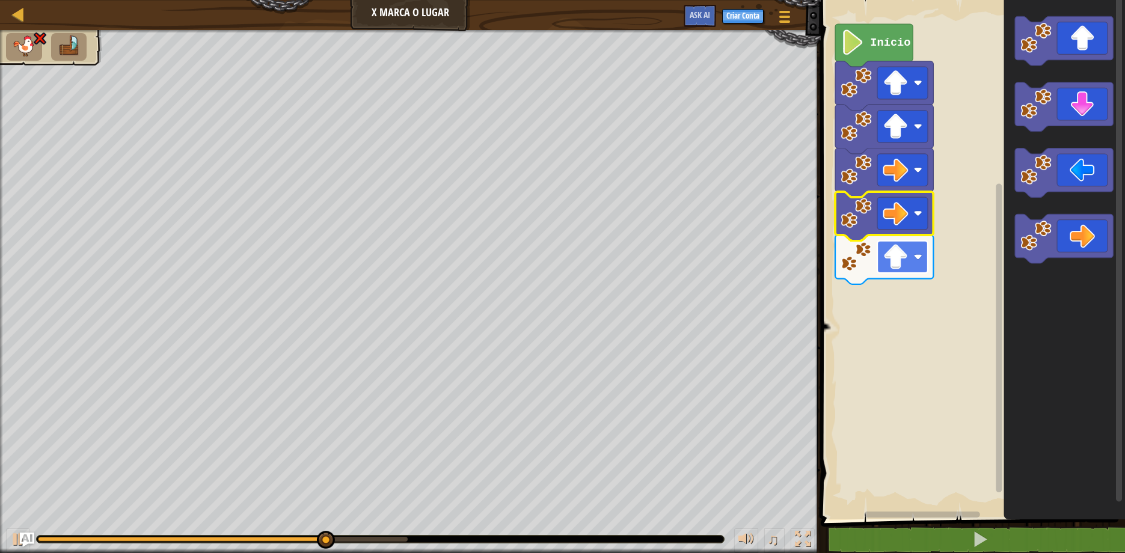
click at [918, 259] on image "Espaço de trabalho do Blockly" at bounding box center [918, 256] width 8 height 8
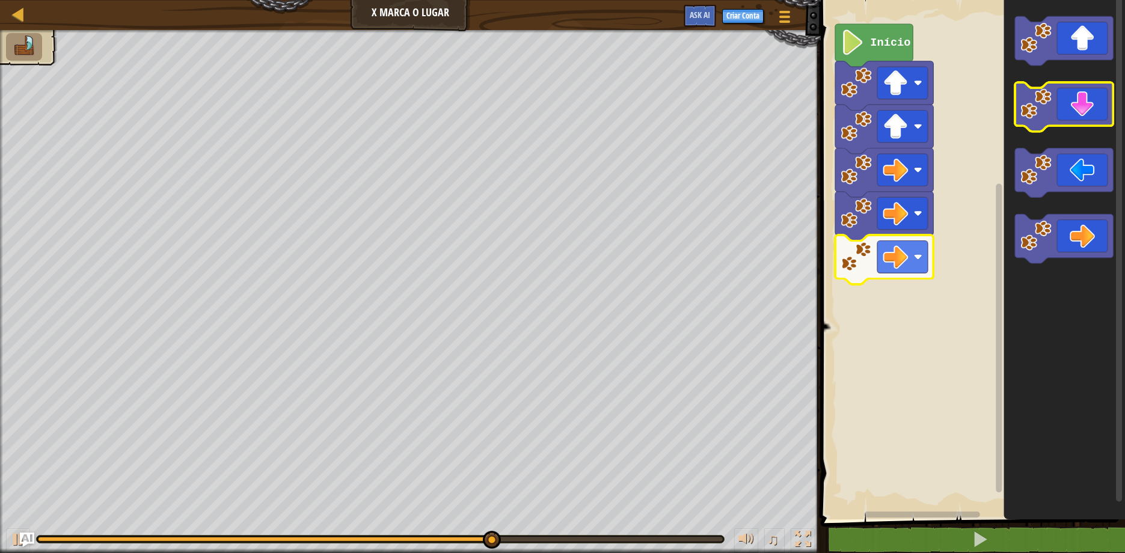
click at [1086, 112] on icon "Espaço de trabalho do Blockly" at bounding box center [1064, 106] width 98 height 49
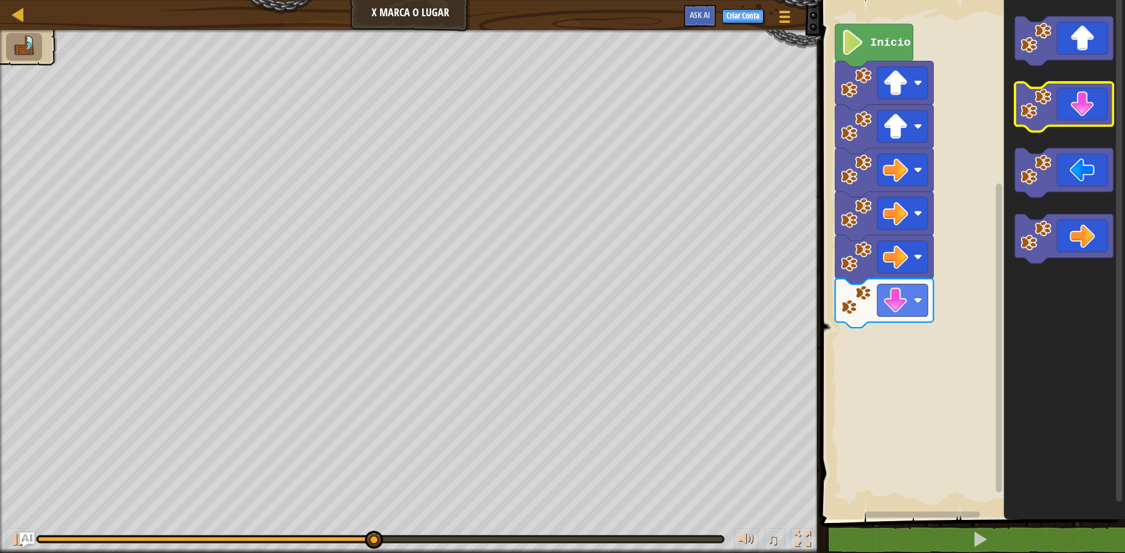
click at [1086, 112] on icon "Espaço de trabalho do Blockly" at bounding box center [1064, 106] width 98 height 49
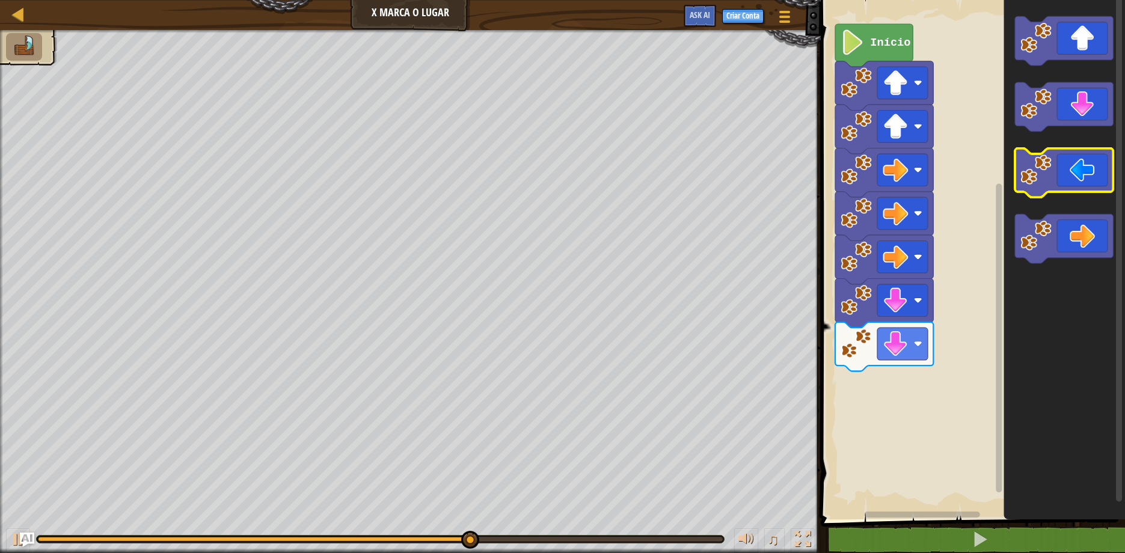
click at [1061, 188] on icon "Espaço de trabalho do Blockly" at bounding box center [1064, 172] width 98 height 49
